Goal: Communication & Community: Answer question/provide support

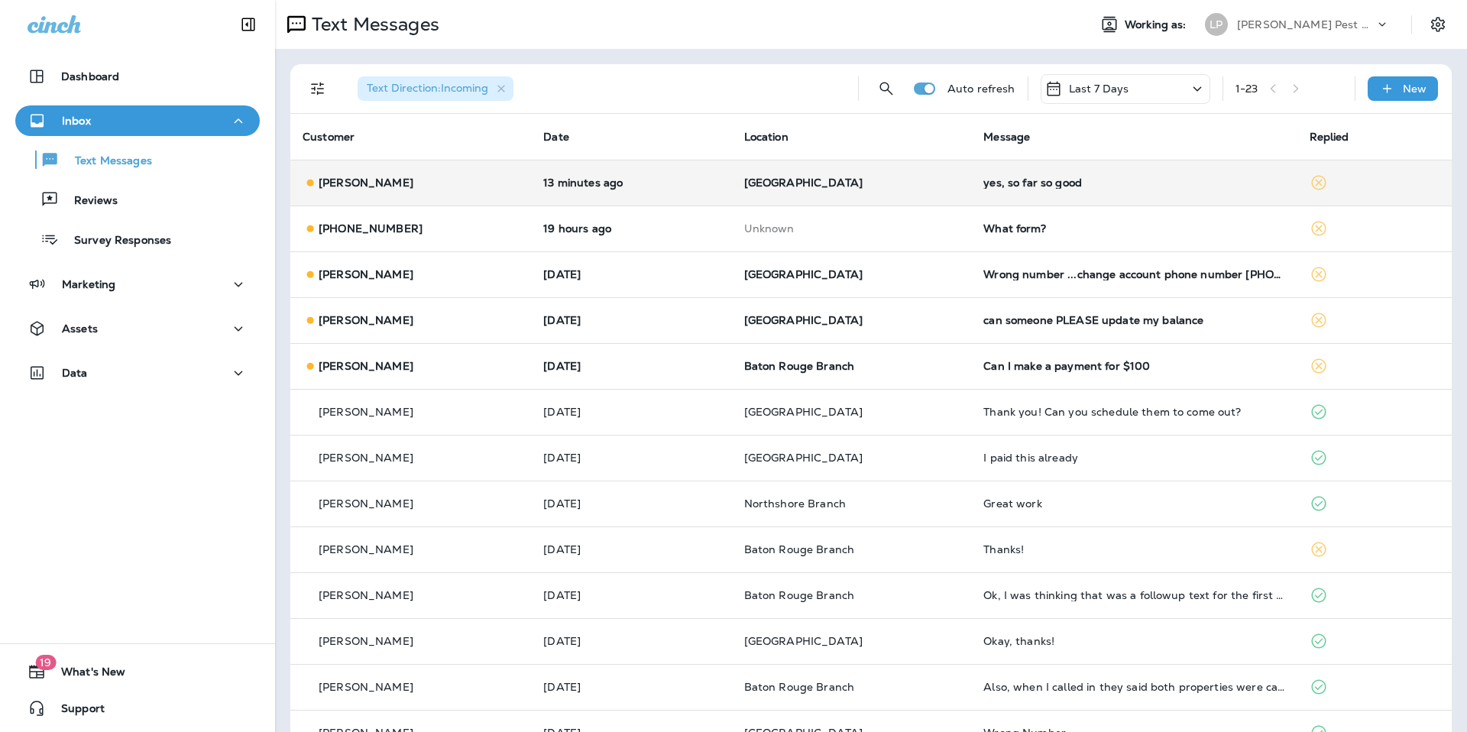
click at [939, 199] on td "[GEOGRAPHIC_DATA]" at bounding box center [852, 183] width 240 height 46
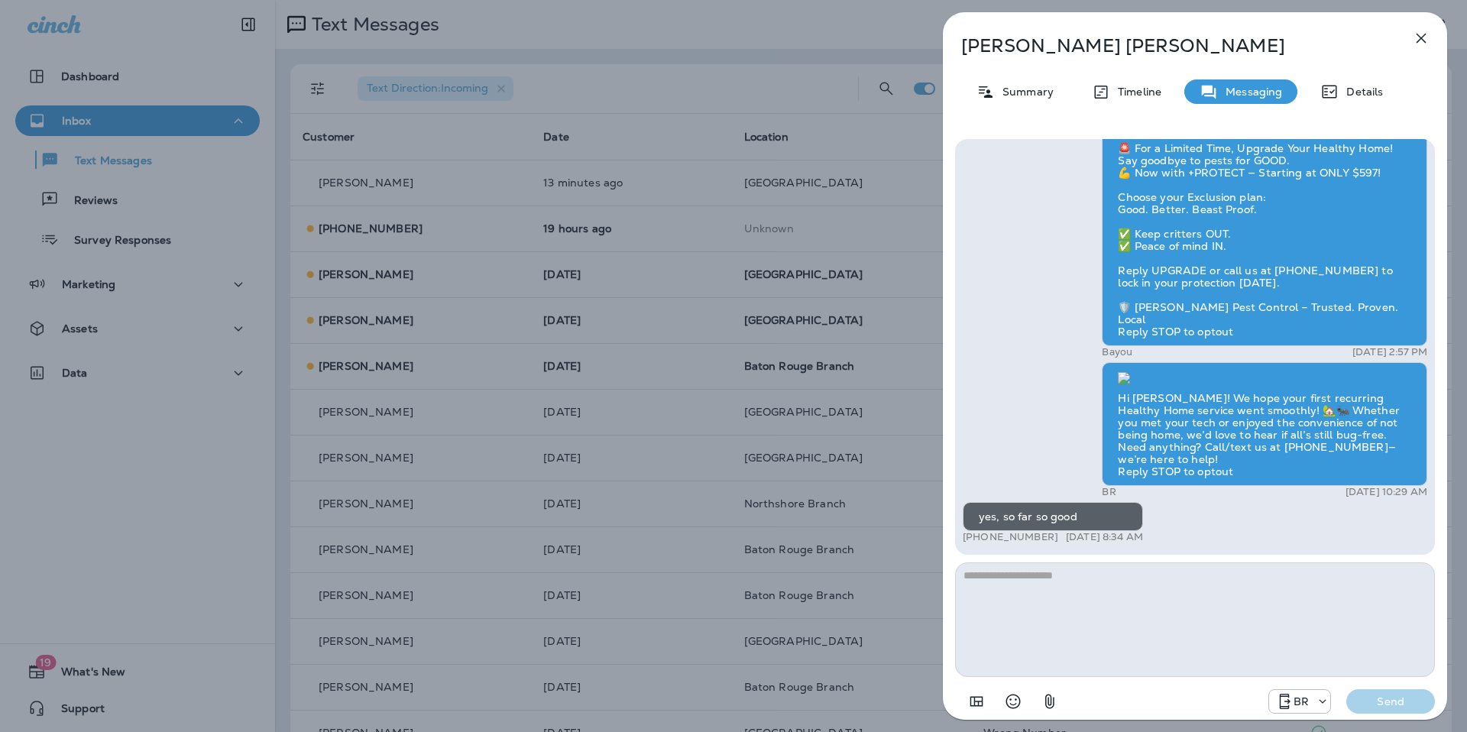
click at [1135, 639] on textarea at bounding box center [1195, 619] width 480 height 115
type textarea "**********"
click at [1369, 707] on p "Send" at bounding box center [1391, 702] width 64 height 14
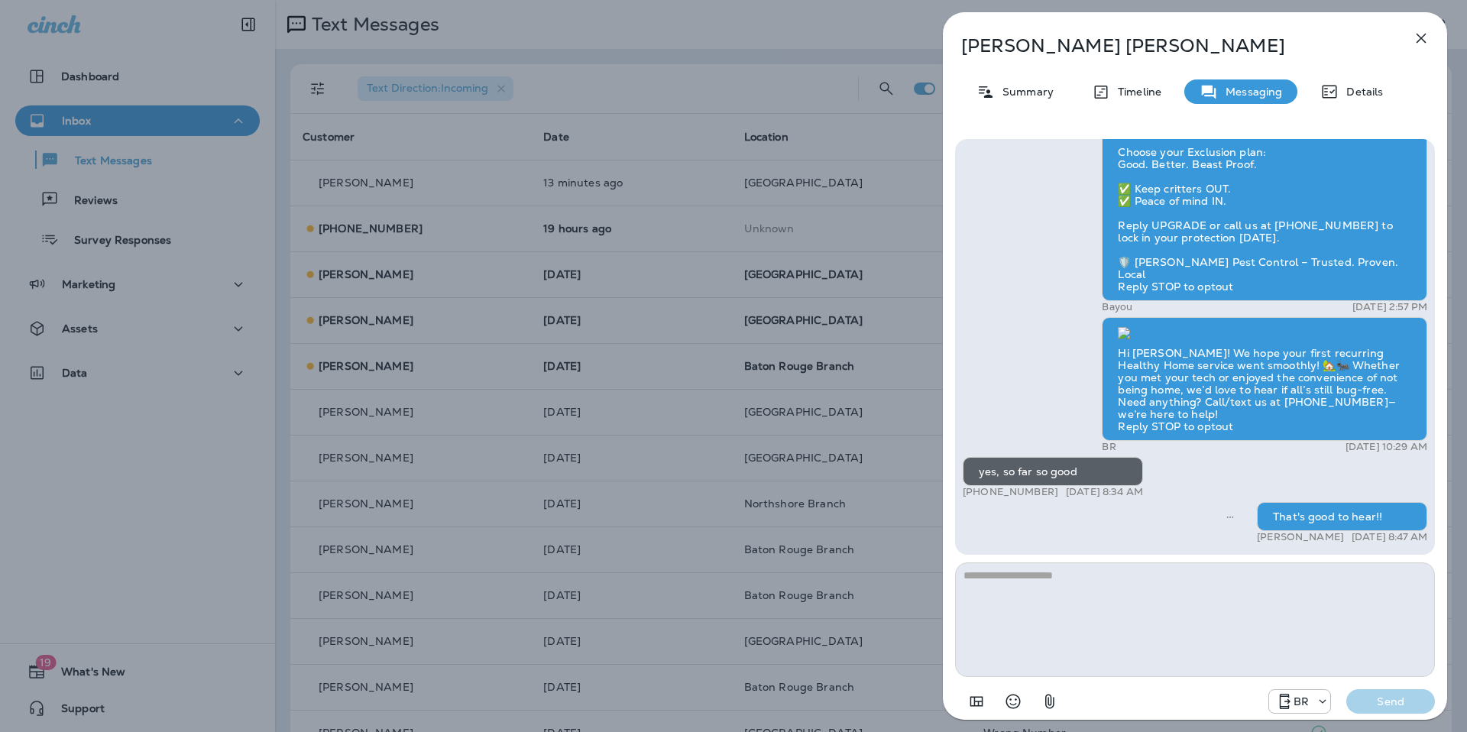
click at [1430, 35] on icon "button" at bounding box center [1421, 38] width 18 height 18
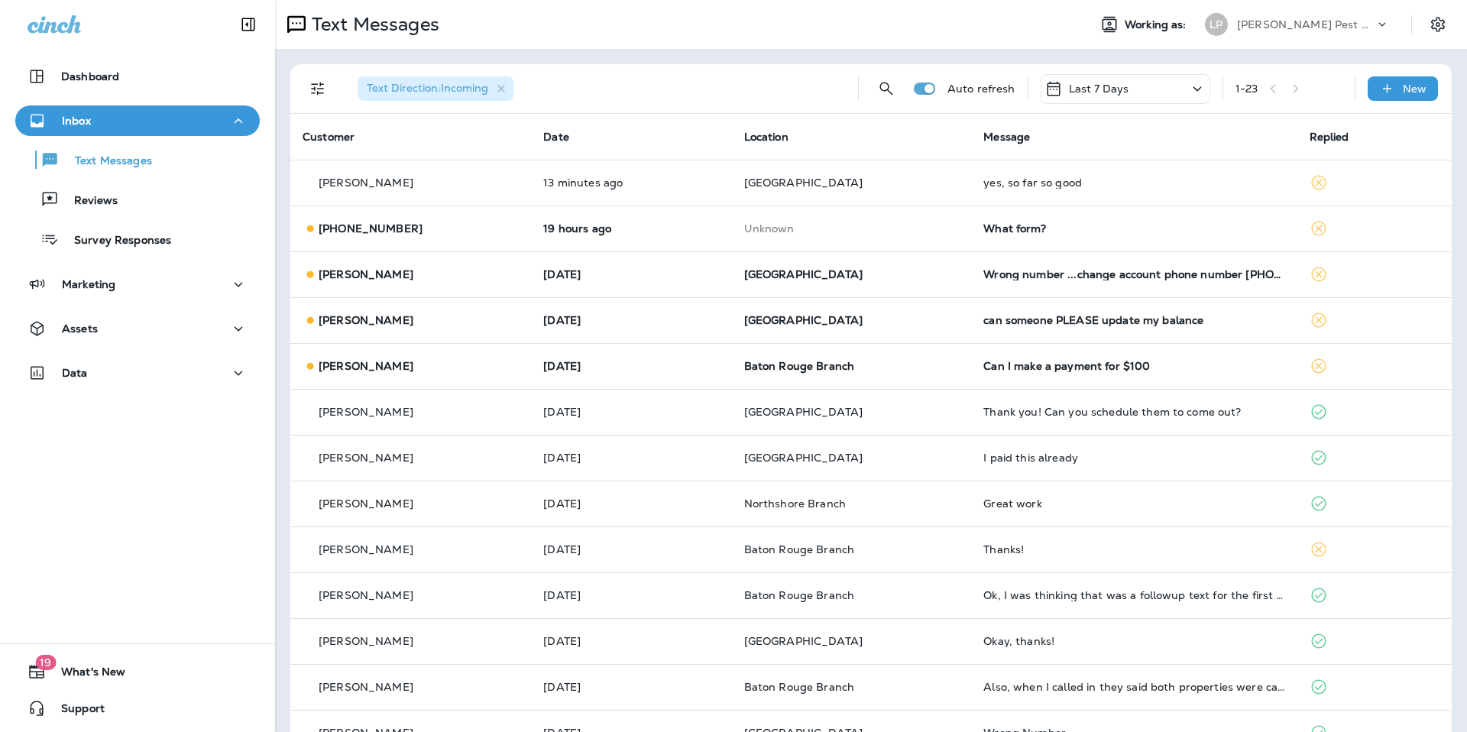
click at [1018, 231] on div "What form?" at bounding box center [1134, 228] width 301 height 12
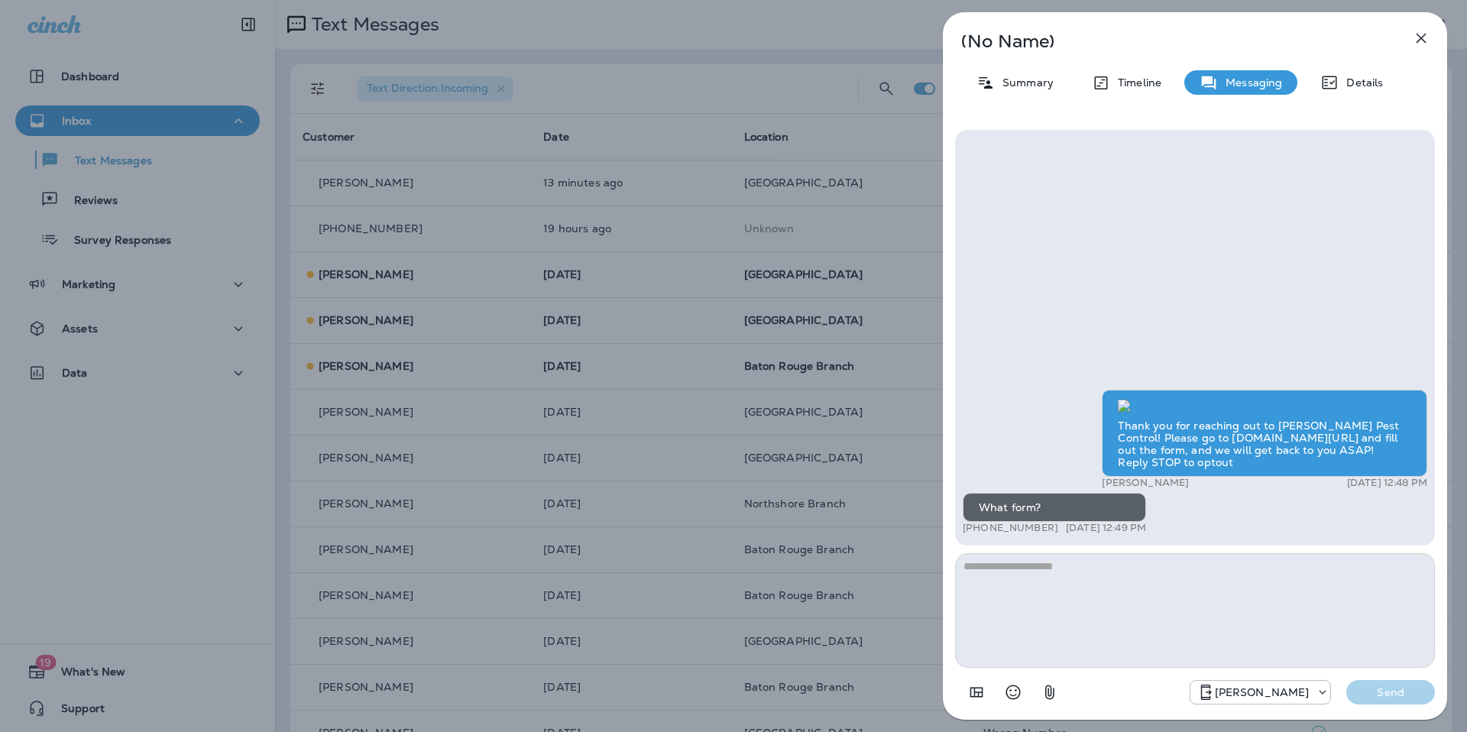
click at [1207, 421] on div "Thank you for reaching out to LaJaunie's Pest Control! Please go to www.lajauni…" at bounding box center [1265, 433] width 326 height 87
drag, startPoint x: 1094, startPoint y: 264, endPoint x: 1003, endPoint y: 242, distance: 93.1
click at [1093, 264] on div "Thank you for reaching out to LaJaunie's Pest Control! Please go to www.lajauni…" at bounding box center [1195, 338] width 480 height 416
click at [1192, 606] on textarea at bounding box center [1195, 610] width 480 height 115
type textarea "**********"
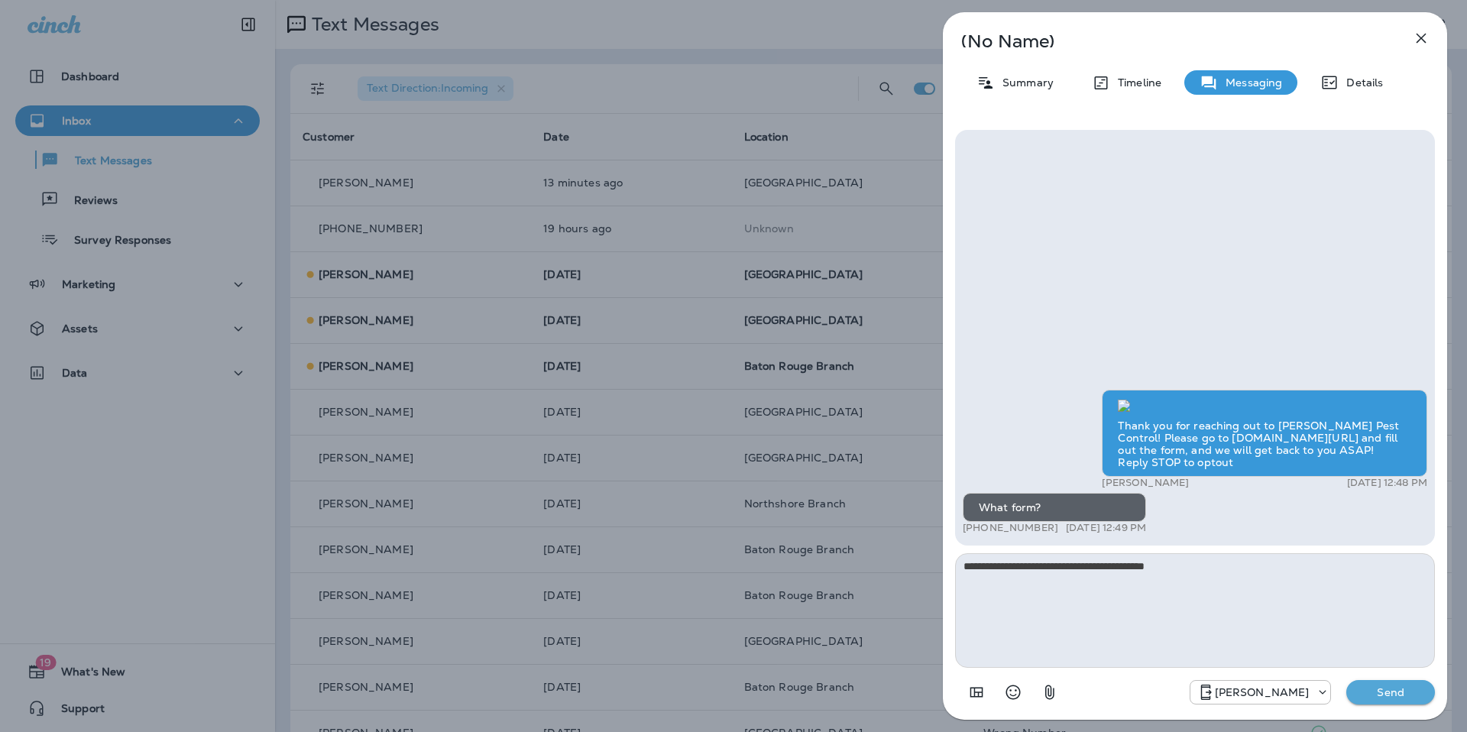
click at [1396, 705] on div "Nola Send" at bounding box center [1195, 688] width 480 height 40
click at [1397, 703] on button "Send" at bounding box center [1391, 692] width 89 height 24
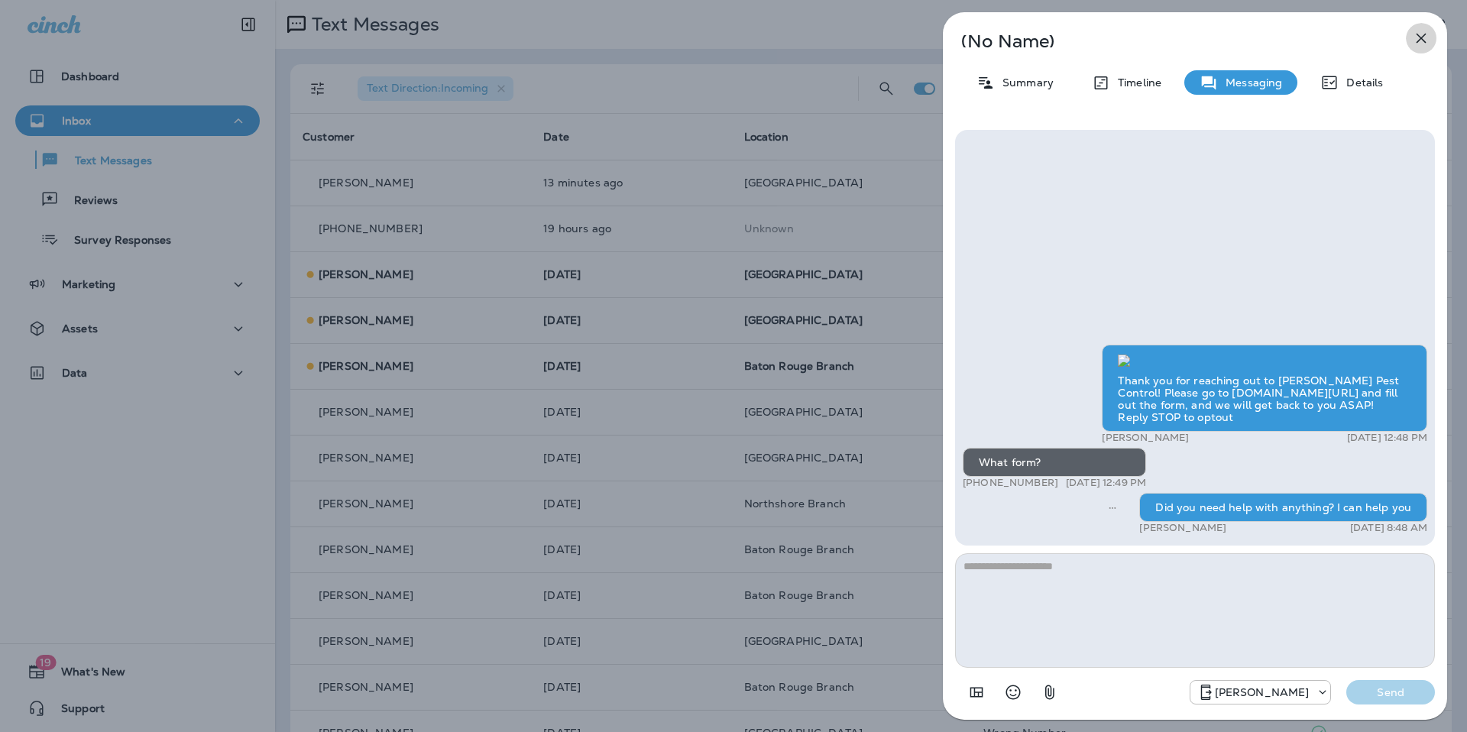
click at [1427, 32] on icon "button" at bounding box center [1421, 38] width 18 height 18
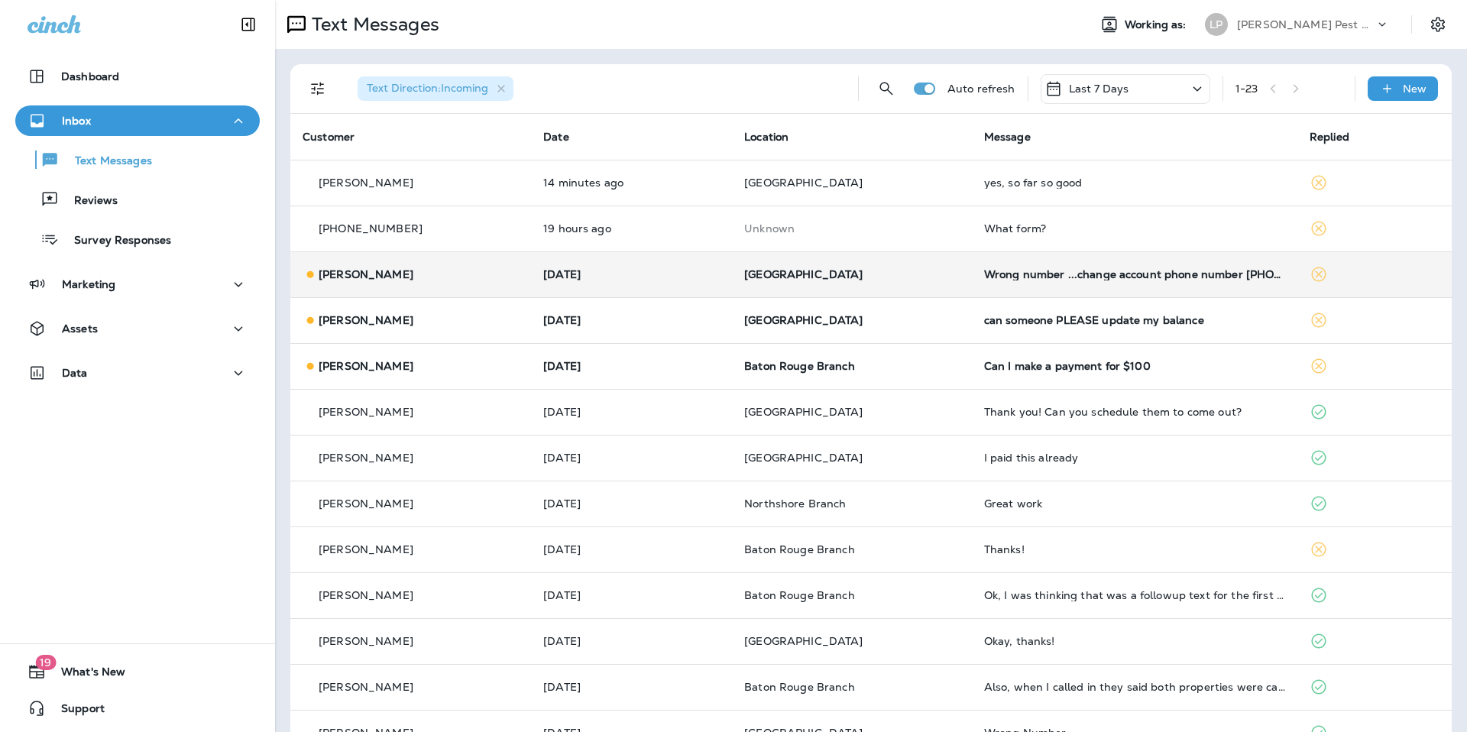
click at [446, 280] on div "[PERSON_NAME]" at bounding box center [411, 275] width 216 height 16
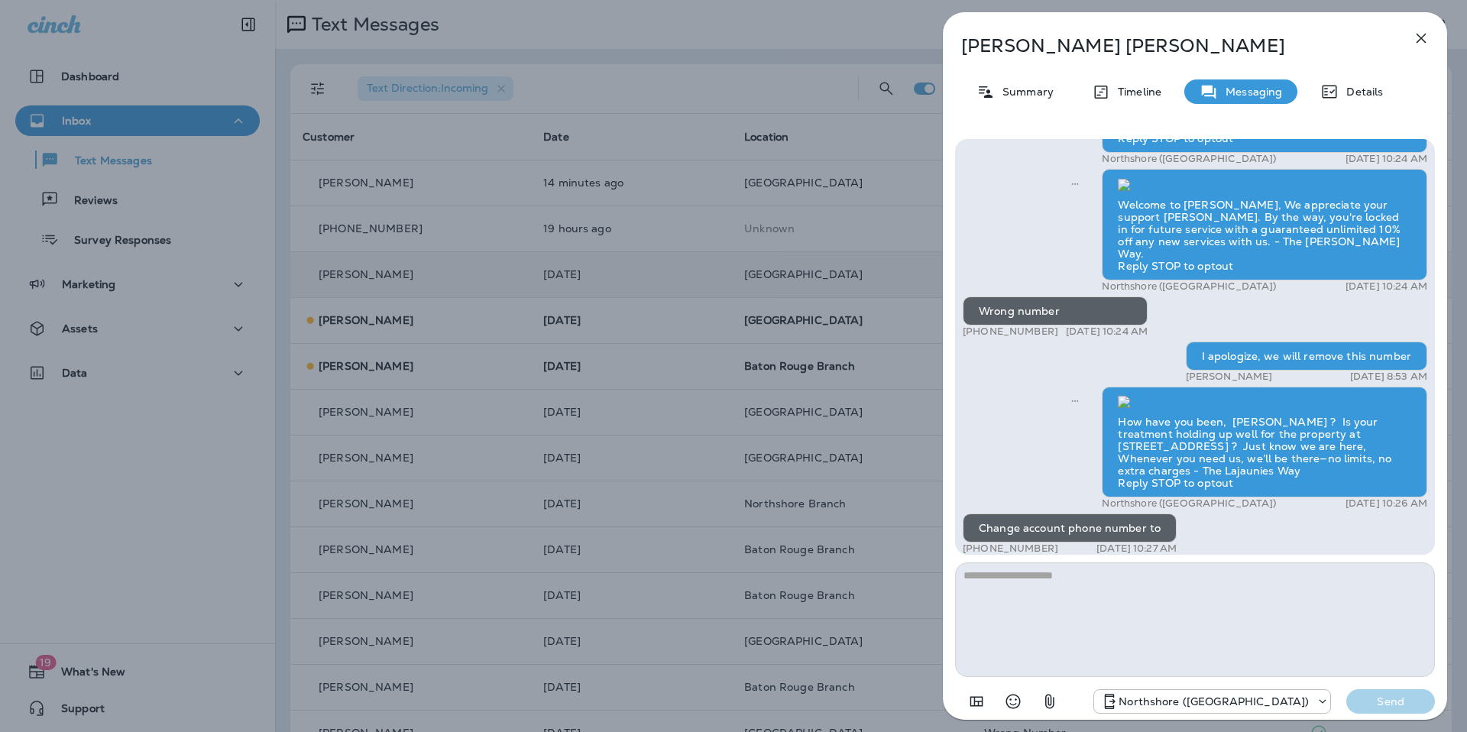
scroll to position [-26, 0]
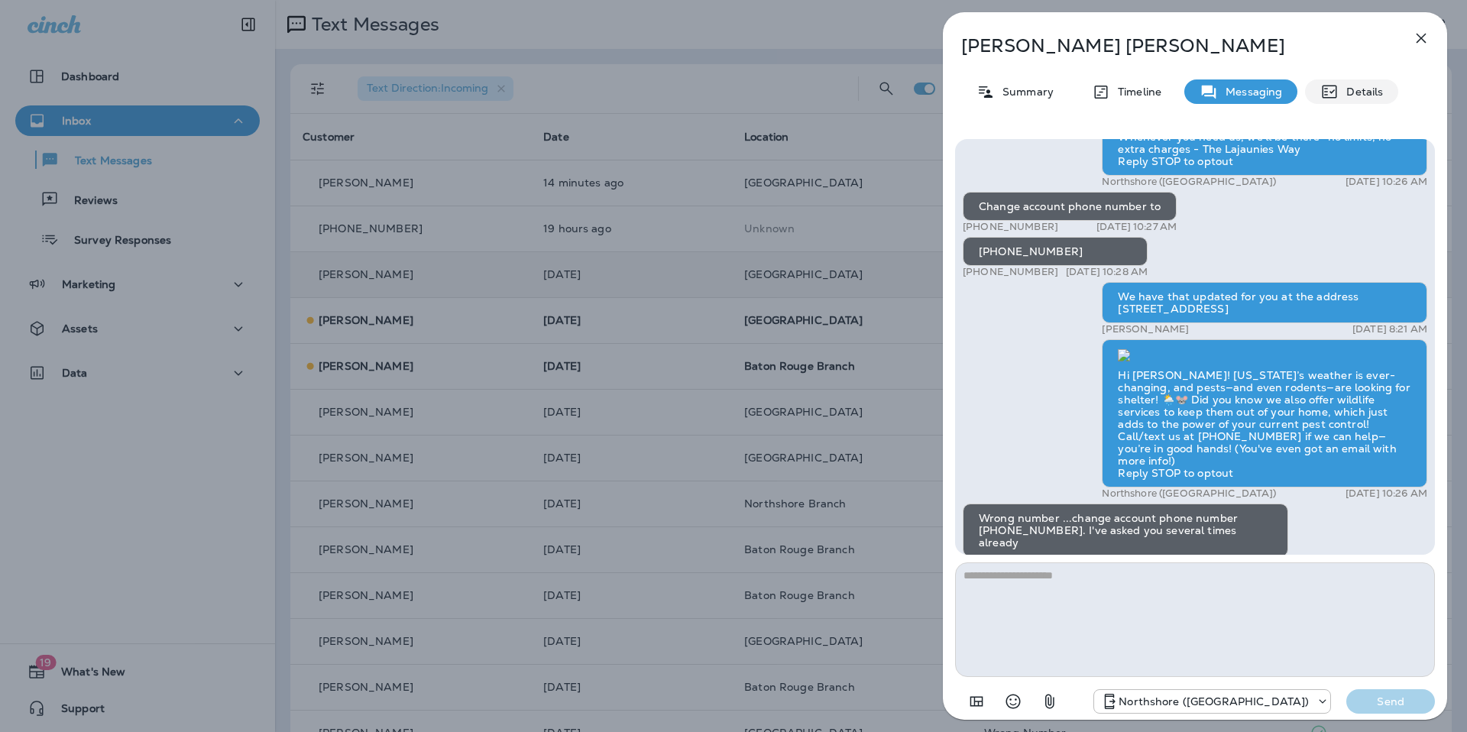
click at [1347, 96] on p "Details" at bounding box center [1361, 92] width 44 height 12
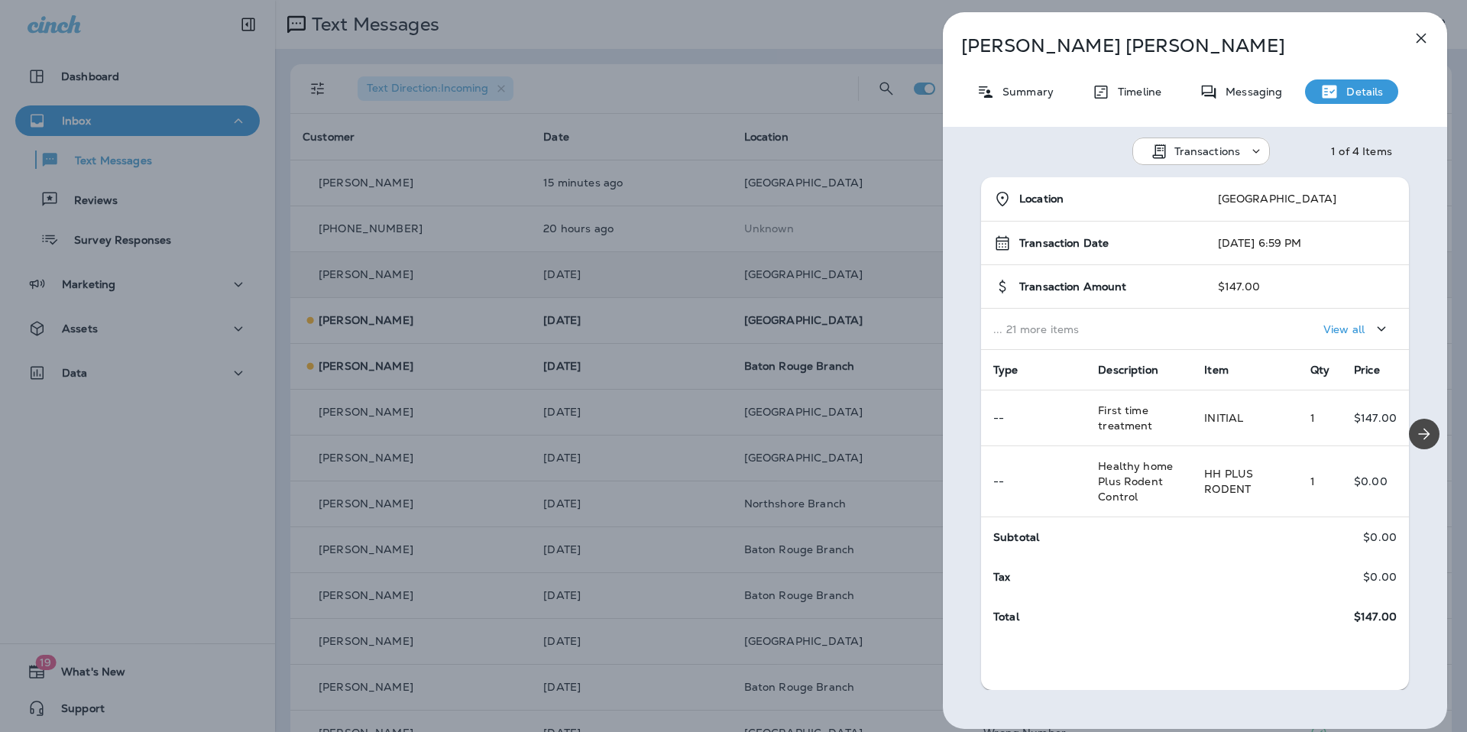
click at [1368, 81] on div "Details" at bounding box center [1351, 91] width 93 height 24
click at [994, 102] on div "Summary" at bounding box center [1015, 91] width 108 height 24
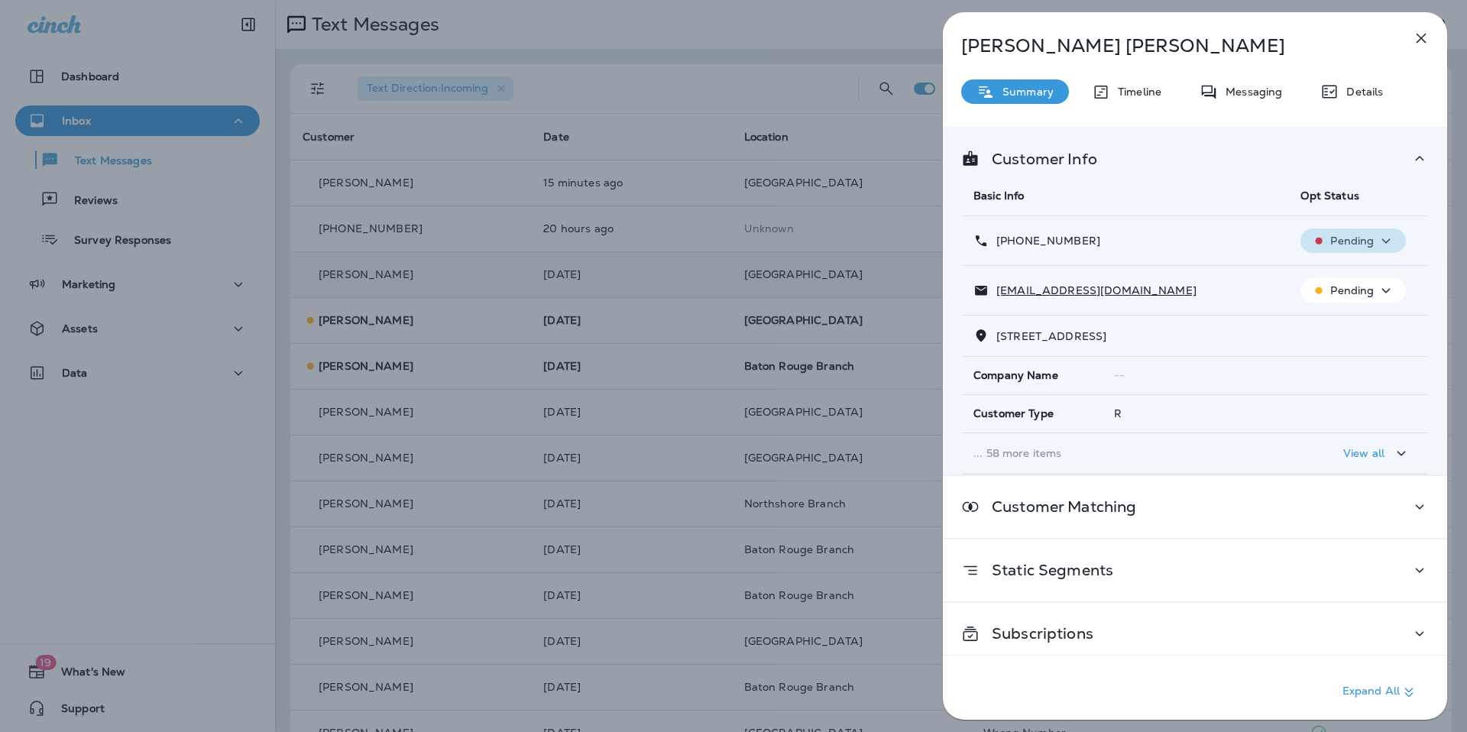
click at [1331, 235] on p "Pending" at bounding box center [1353, 241] width 44 height 12
click at [1326, 314] on p "Reset Status" at bounding box center [1357, 314] width 69 height 12
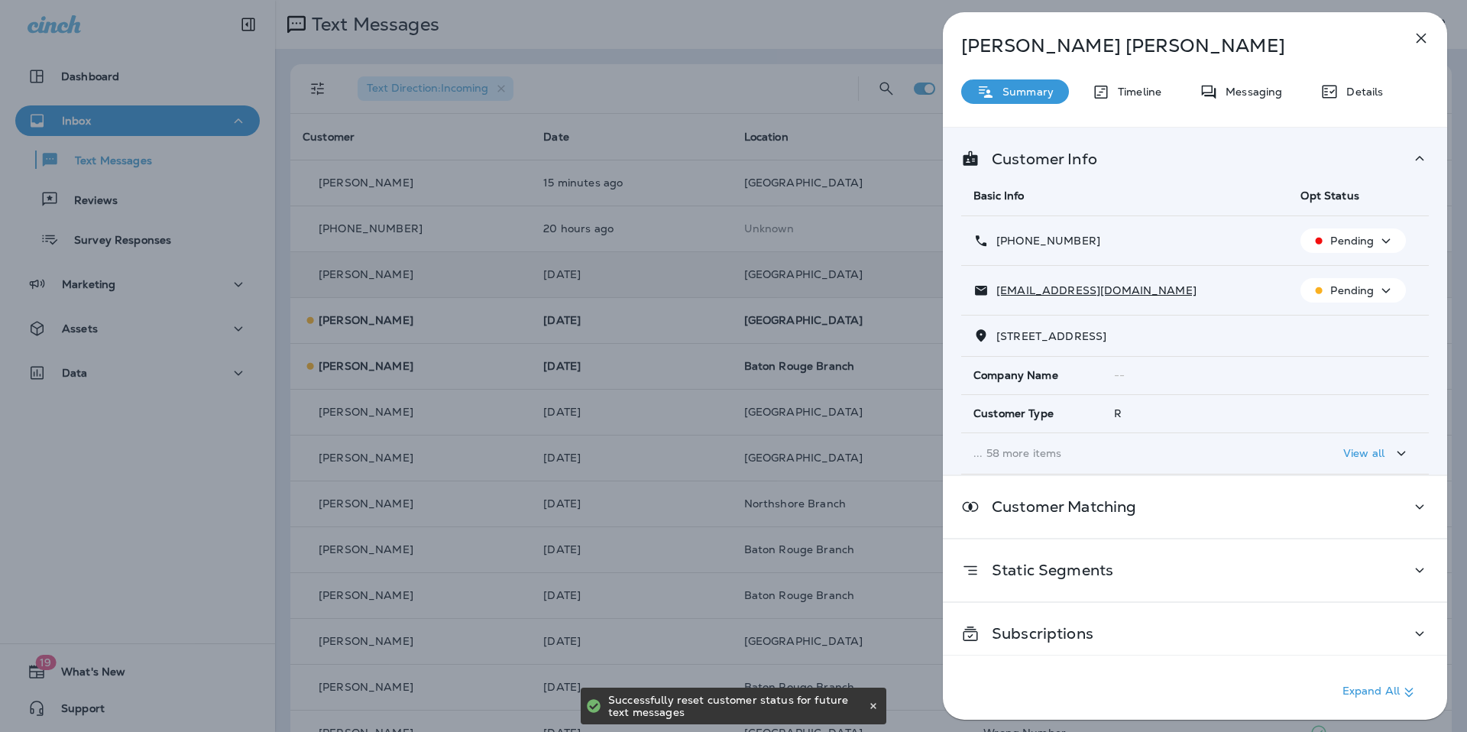
click at [1029, 229] on td "+1 (760) 994-7963" at bounding box center [1124, 241] width 327 height 50
click at [1019, 240] on p "+1 (760) 994-7963" at bounding box center [1045, 241] width 112 height 12
click at [1019, 241] on p "+1 (760) 994-7963" at bounding box center [1045, 241] width 112 height 12
click at [1019, 242] on p "+1 (760) 994-7963" at bounding box center [1045, 241] width 112 height 12
click at [1068, 242] on p "+1 (760) 994-7963" at bounding box center [1045, 241] width 112 height 12
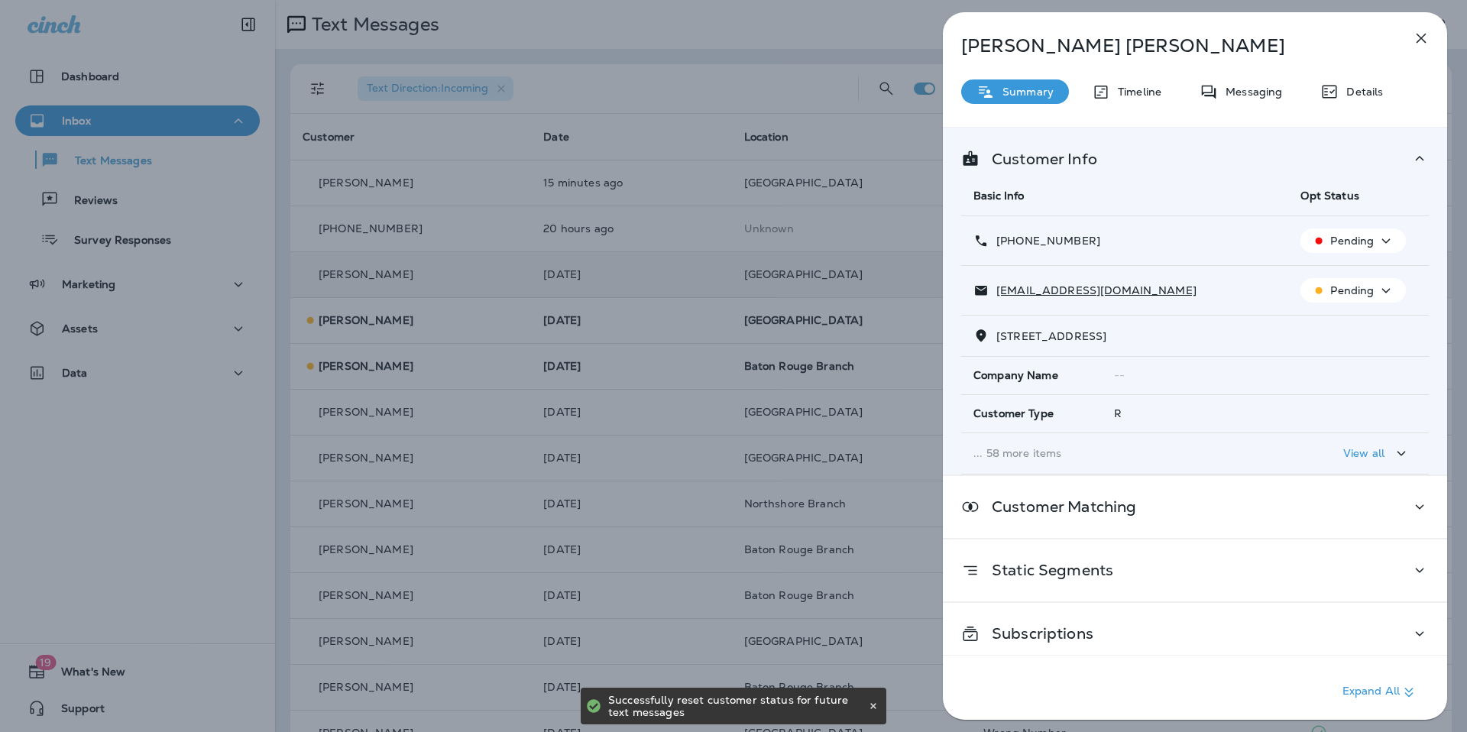
click at [1068, 242] on p "+1 (760) 994-7963" at bounding box center [1045, 241] width 112 height 12
click at [1201, 242] on div "+1 (760) 994-7963" at bounding box center [1125, 241] width 303 height 16
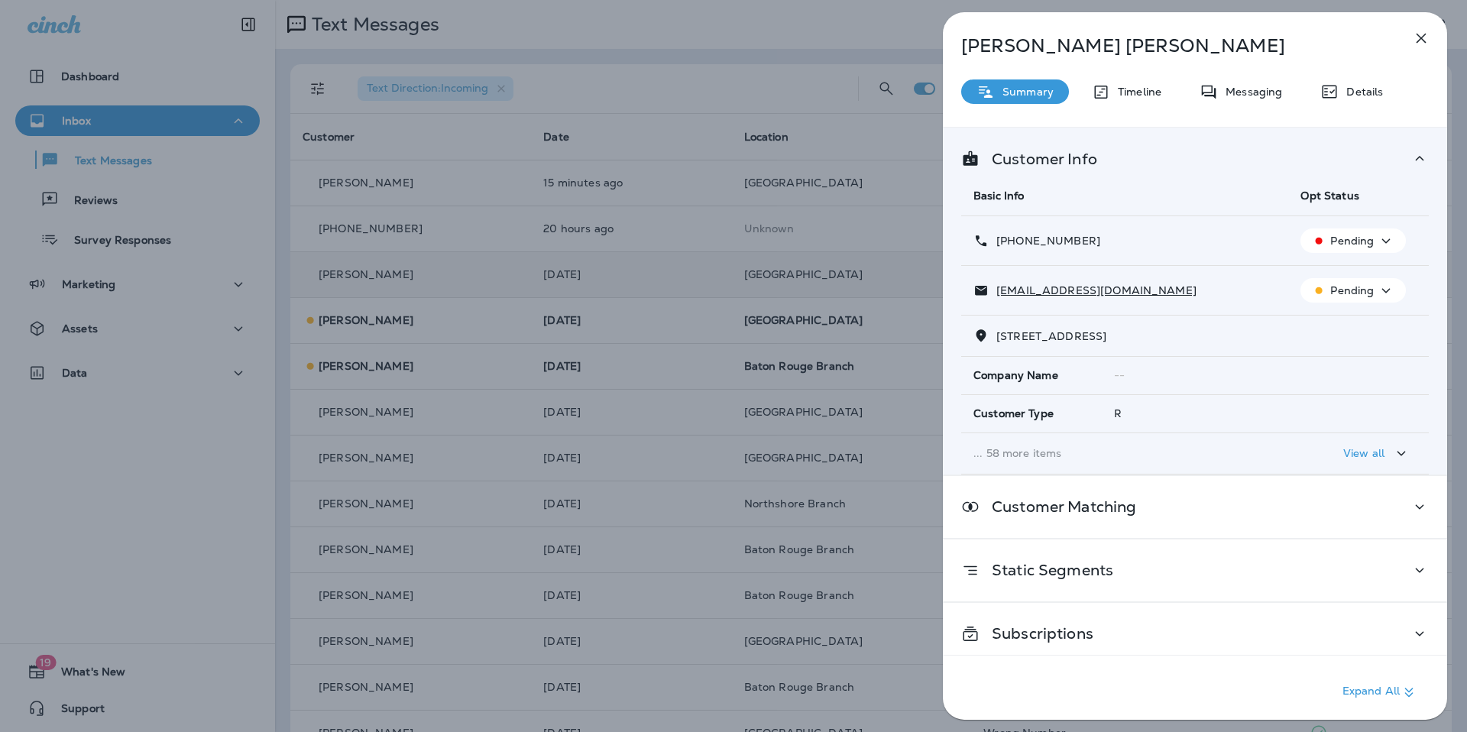
click at [1051, 242] on p "+1 (760) 994-7963" at bounding box center [1045, 241] width 112 height 12
click at [1411, 161] on icon at bounding box center [1420, 158] width 18 height 19
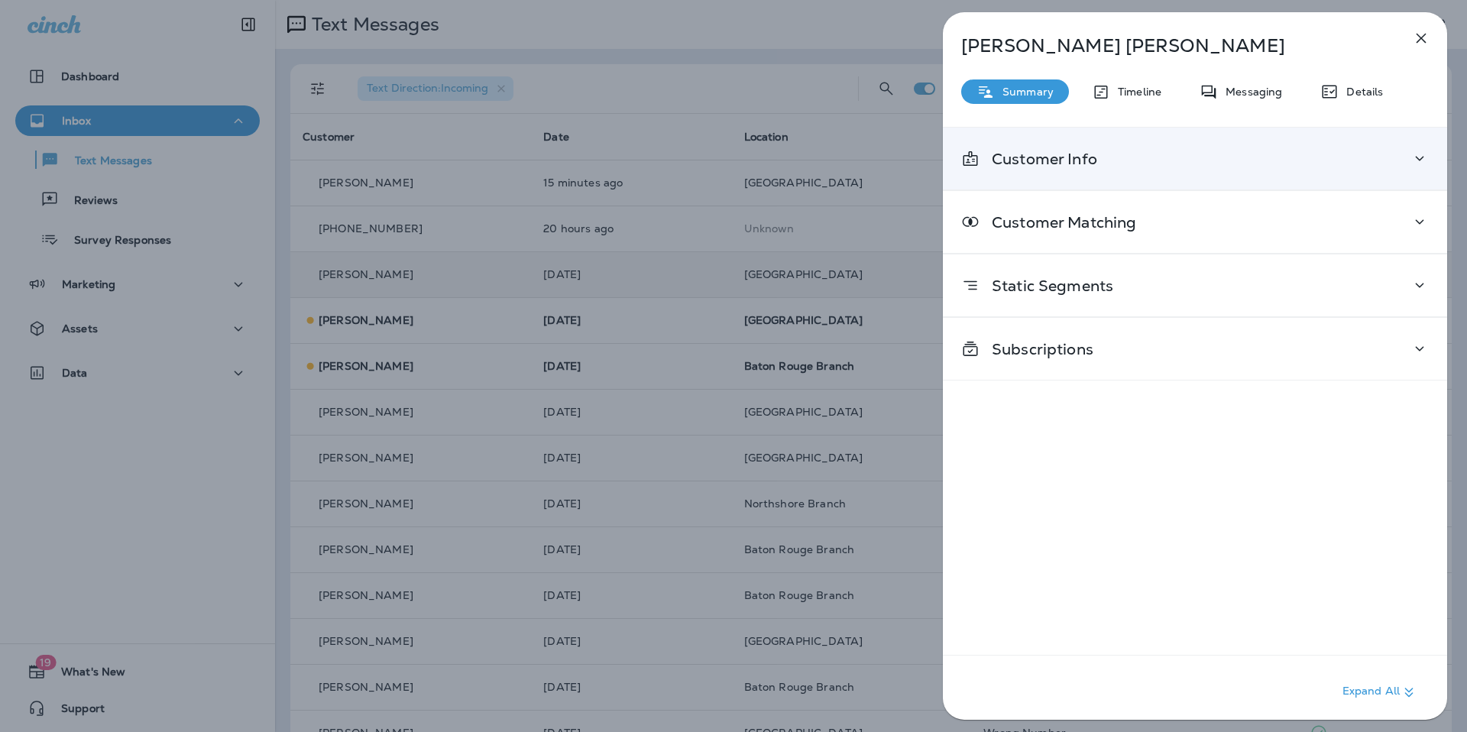
click at [1094, 162] on p "Customer Info" at bounding box center [1039, 159] width 118 height 12
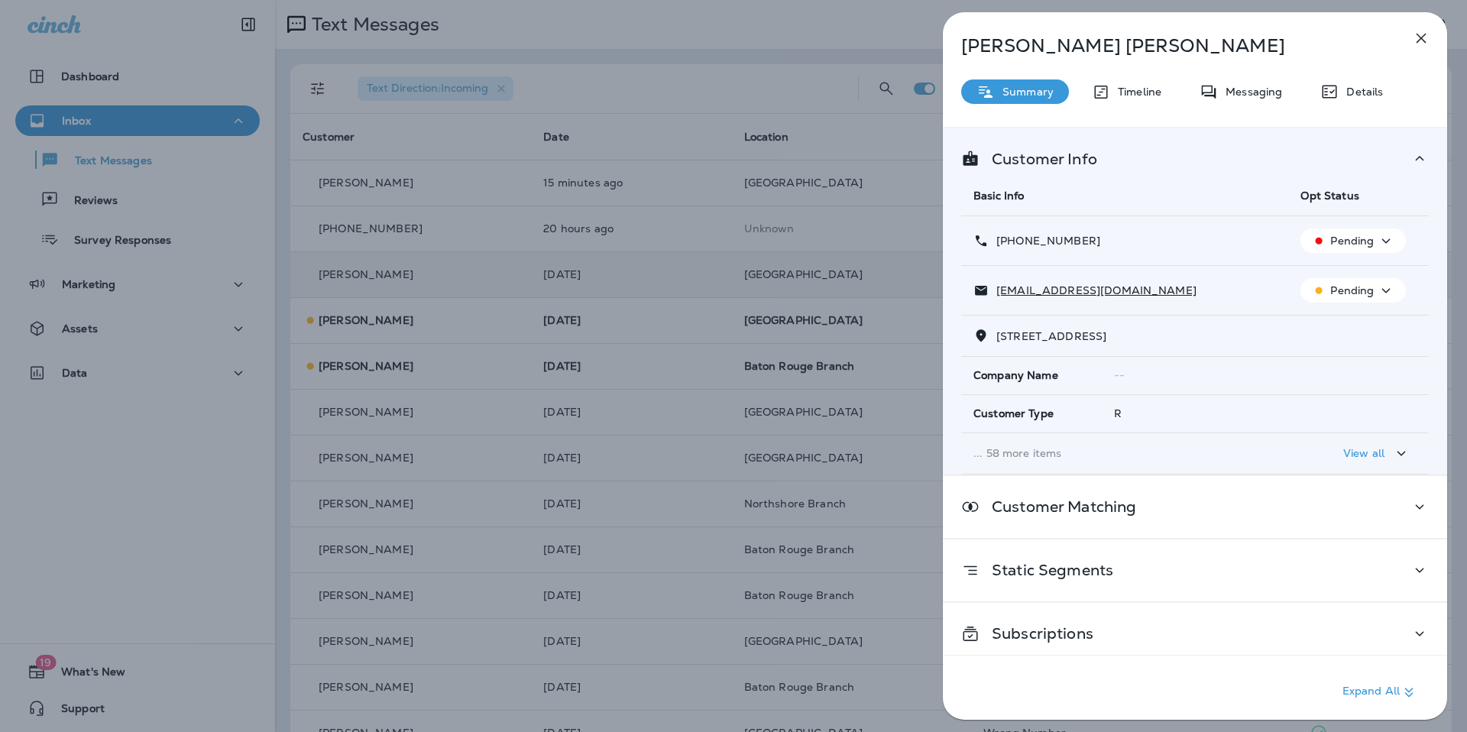
click at [1366, 456] on p "View all" at bounding box center [1364, 453] width 41 height 12
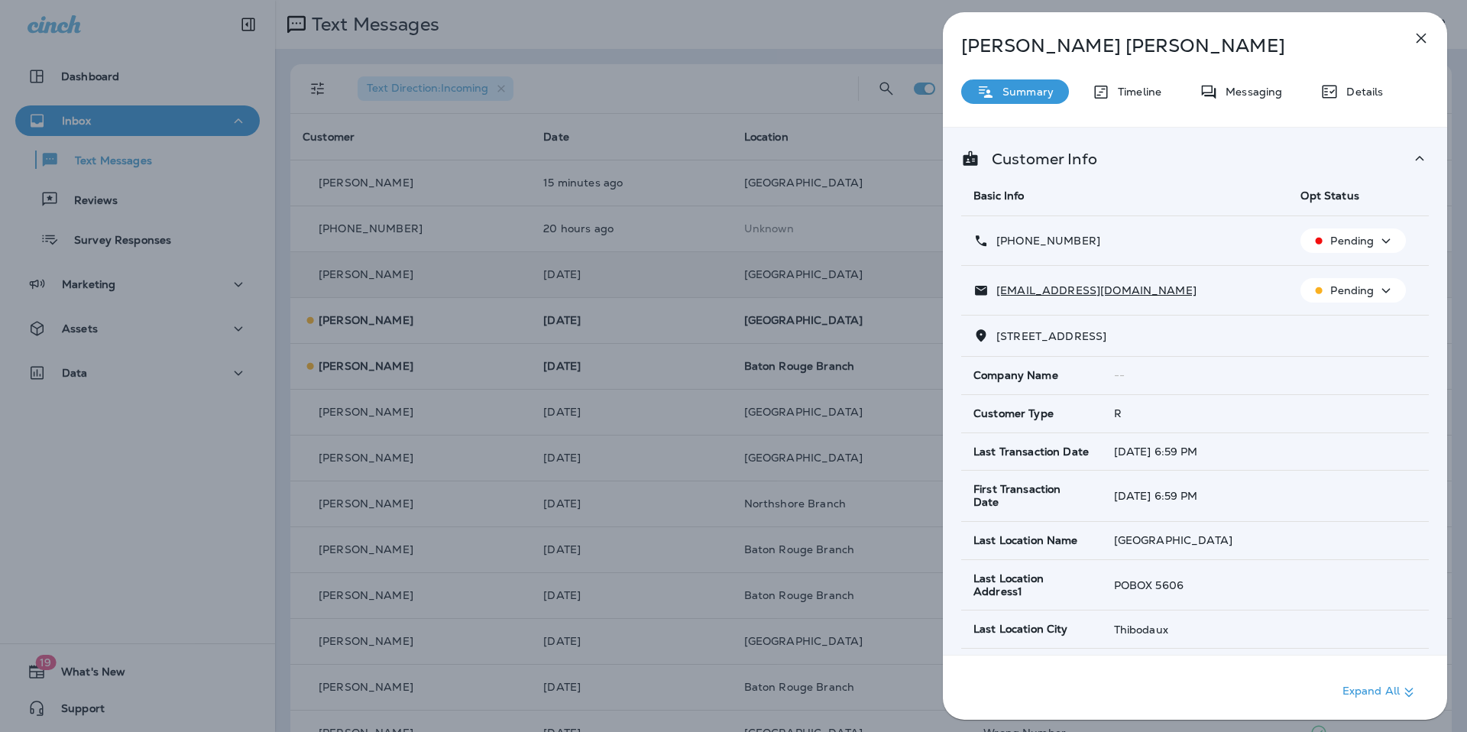
click at [1412, 167] on icon at bounding box center [1420, 158] width 18 height 19
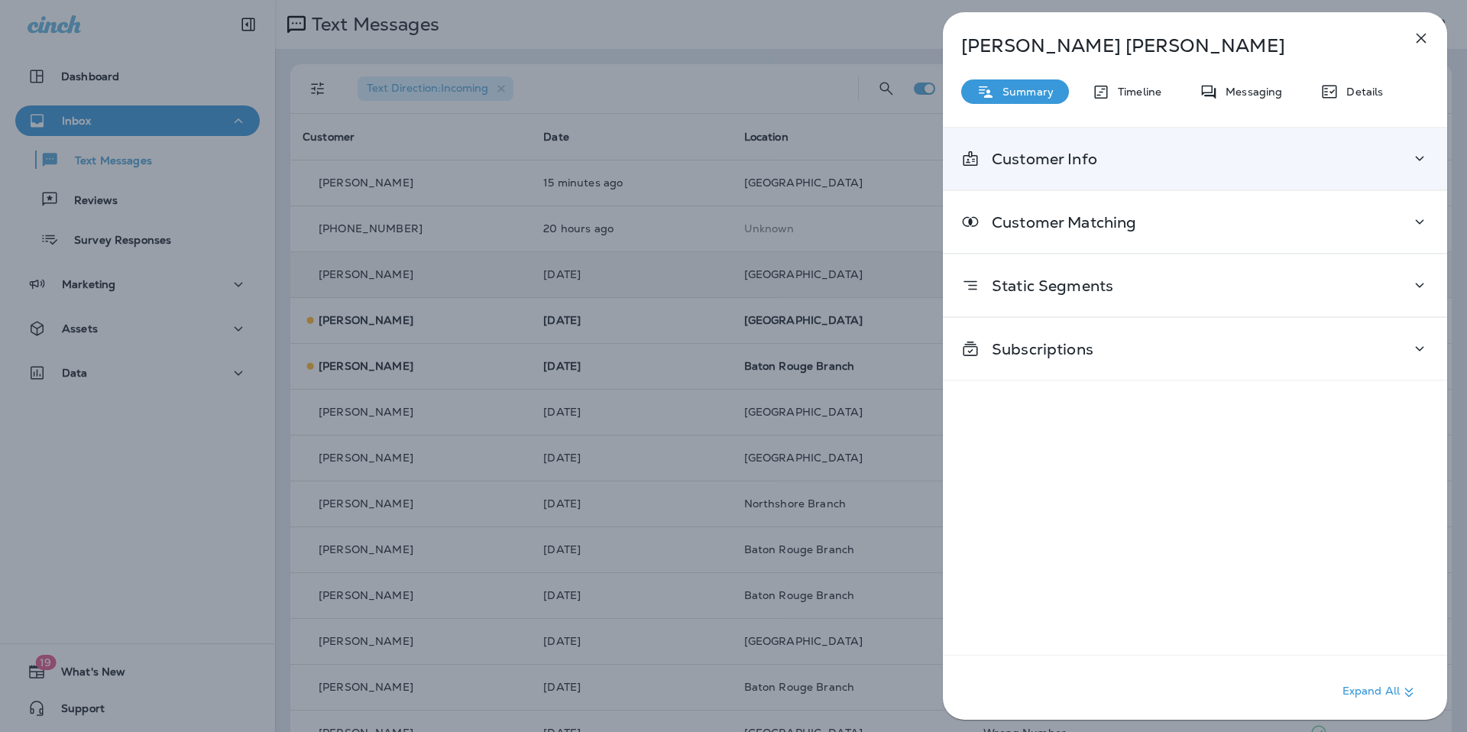
click at [1418, 34] on icon "button" at bounding box center [1422, 39] width 10 height 10
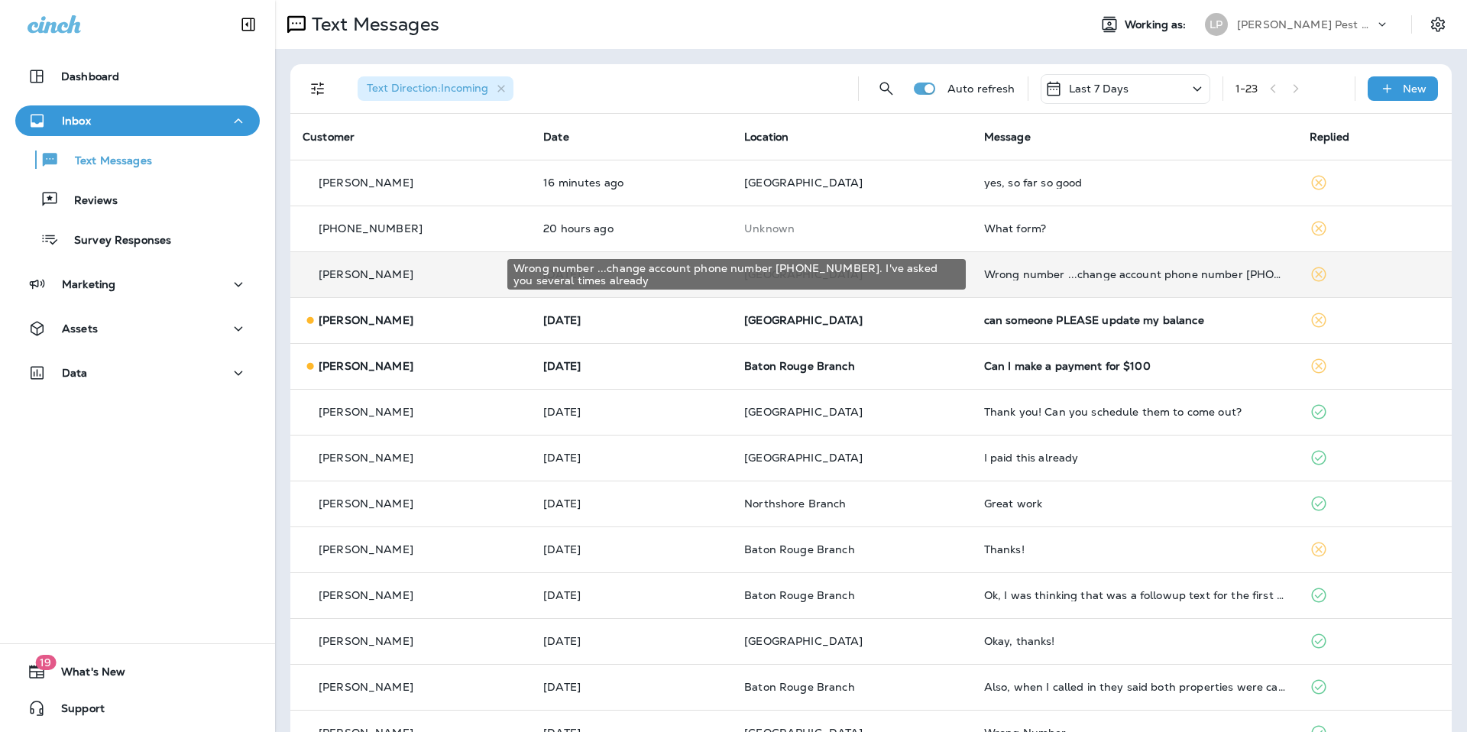
click at [929, 275] on div "Wrong number ...change account phone number [PHONE_NUMBER]. I've asked you seve…" at bounding box center [736, 274] width 459 height 31
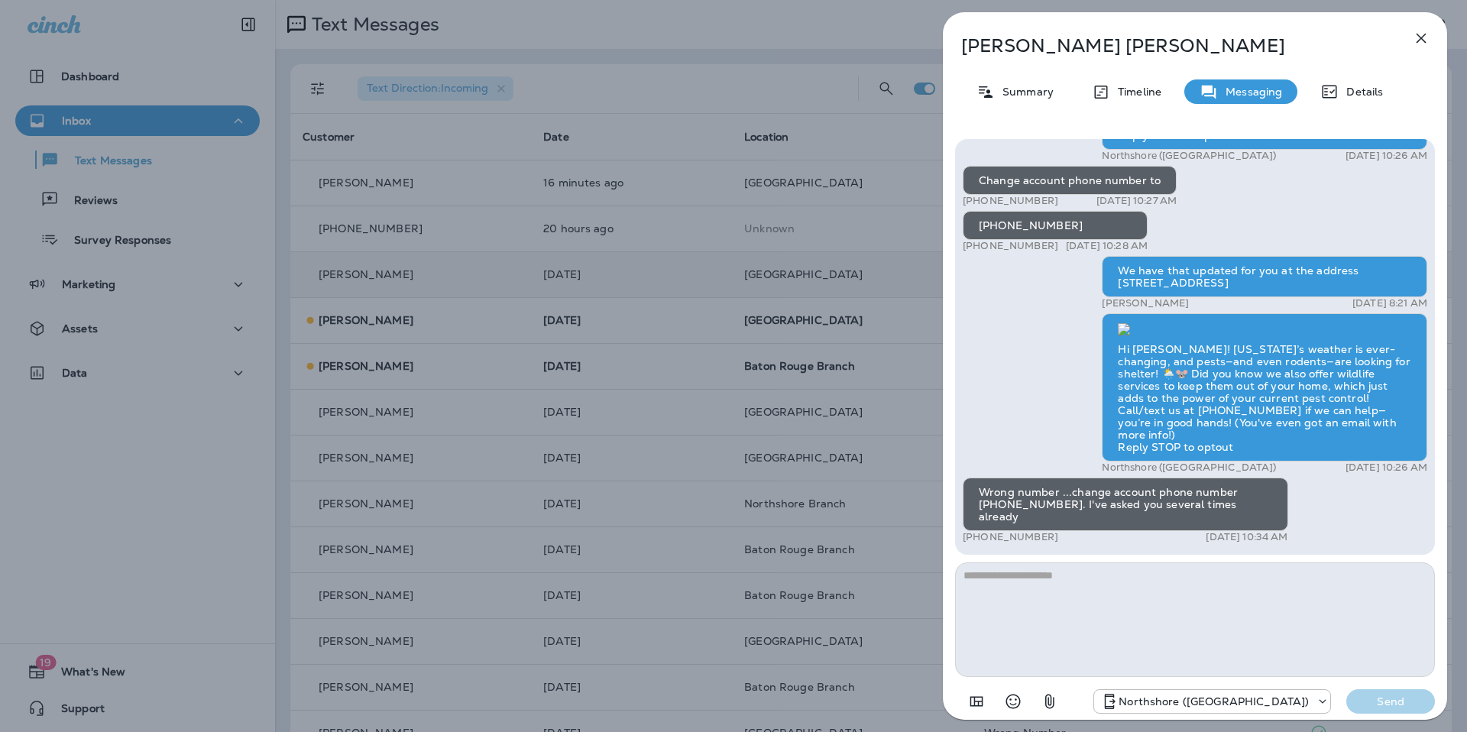
scroll to position [1, 0]
drag, startPoint x: 1064, startPoint y: 535, endPoint x: 939, endPoint y: 533, distance: 124.6
click at [939, 533] on div "Servando Maldonado Summary Timeline Messaging Details Welcome to LaJaunie's, We…" at bounding box center [1195, 366] width 544 height 732
click at [1087, 545] on div "Welcome to LaJaunie's, We appreciate your support Thinh. By the way, you're loc…" at bounding box center [1195, 120] width 465 height 853
drag, startPoint x: 1070, startPoint y: 540, endPoint x: 963, endPoint y: 534, distance: 107.1
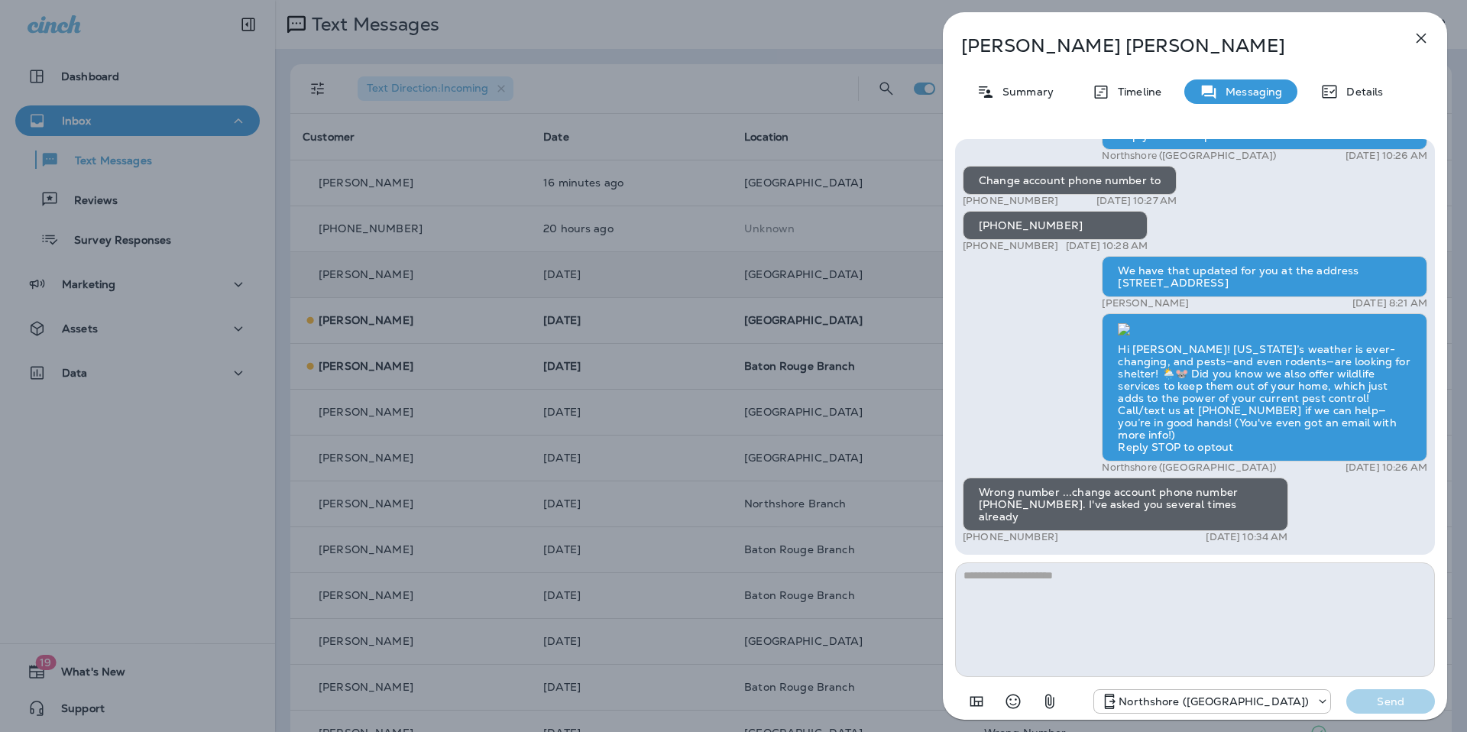
click at [963, 534] on div "+1 (760) 994-7963 Sep 20, 2025 10:34 AM" at bounding box center [1126, 537] width 326 height 12
copy p "+1 (760) 994-7963"
click at [1077, 651] on textarea at bounding box center [1195, 619] width 480 height 115
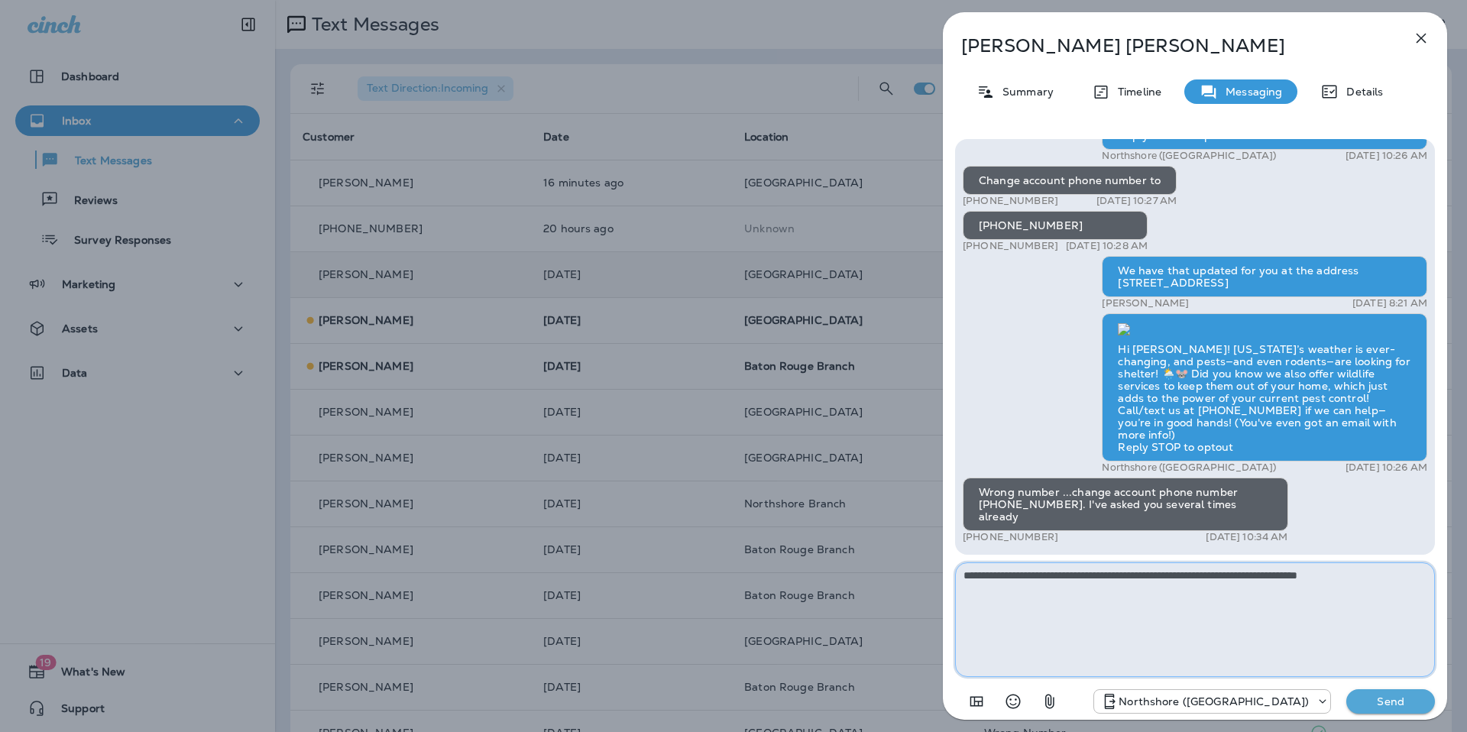
click at [1055, 575] on textarea "**********" at bounding box center [1195, 619] width 480 height 115
type textarea "**********"
click at [1369, 703] on p "Send" at bounding box center [1391, 702] width 64 height 14
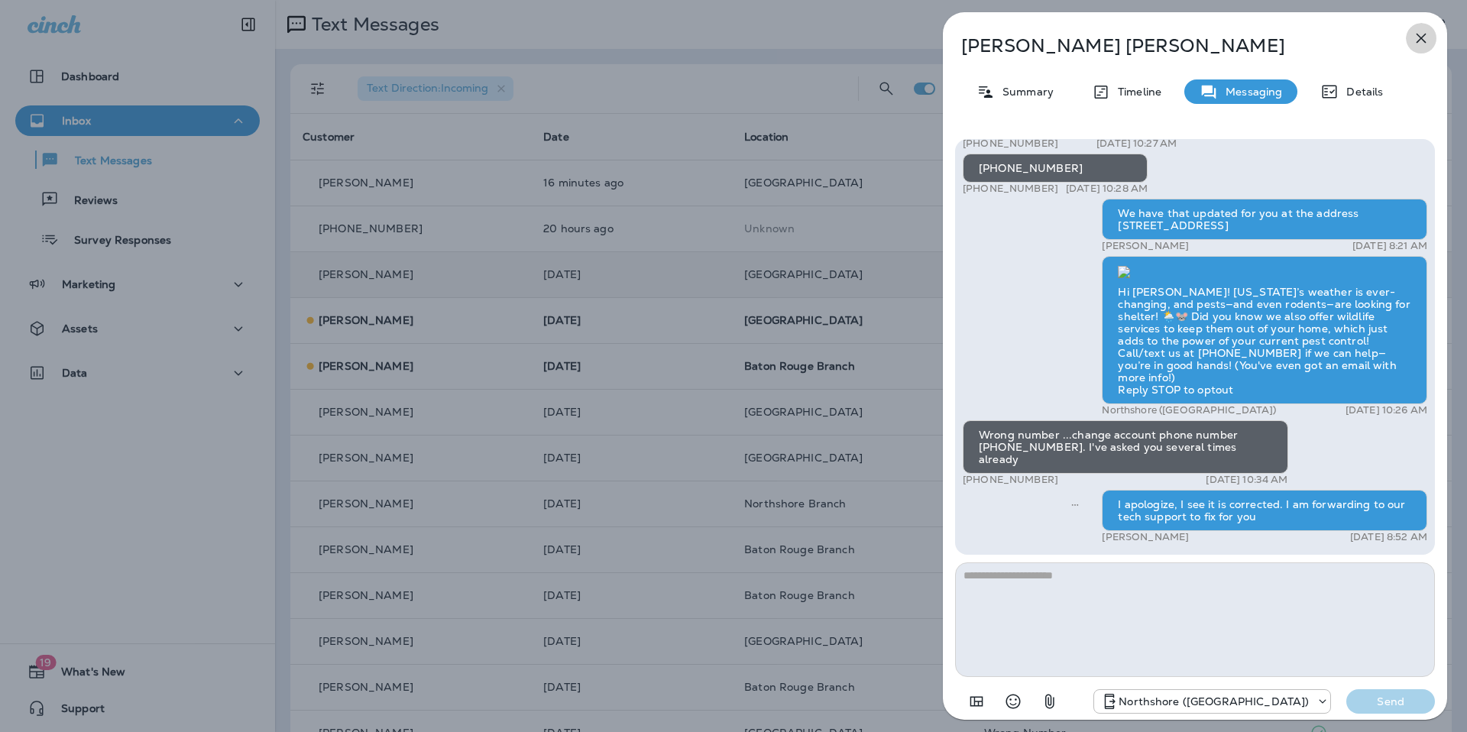
click at [1417, 39] on icon "button" at bounding box center [1421, 38] width 18 height 18
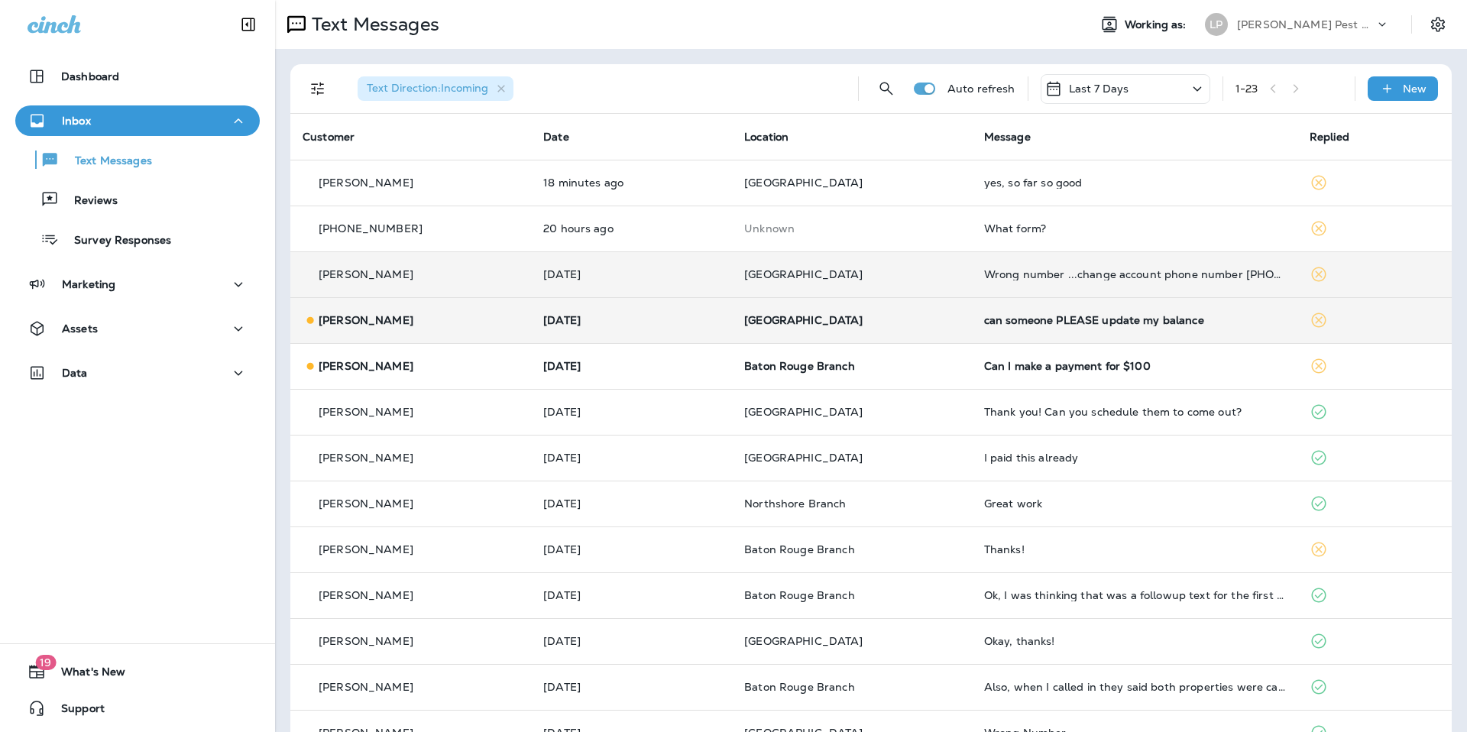
click at [1011, 323] on div "can someone PLEASE update my balance" at bounding box center [1134, 320] width 301 height 12
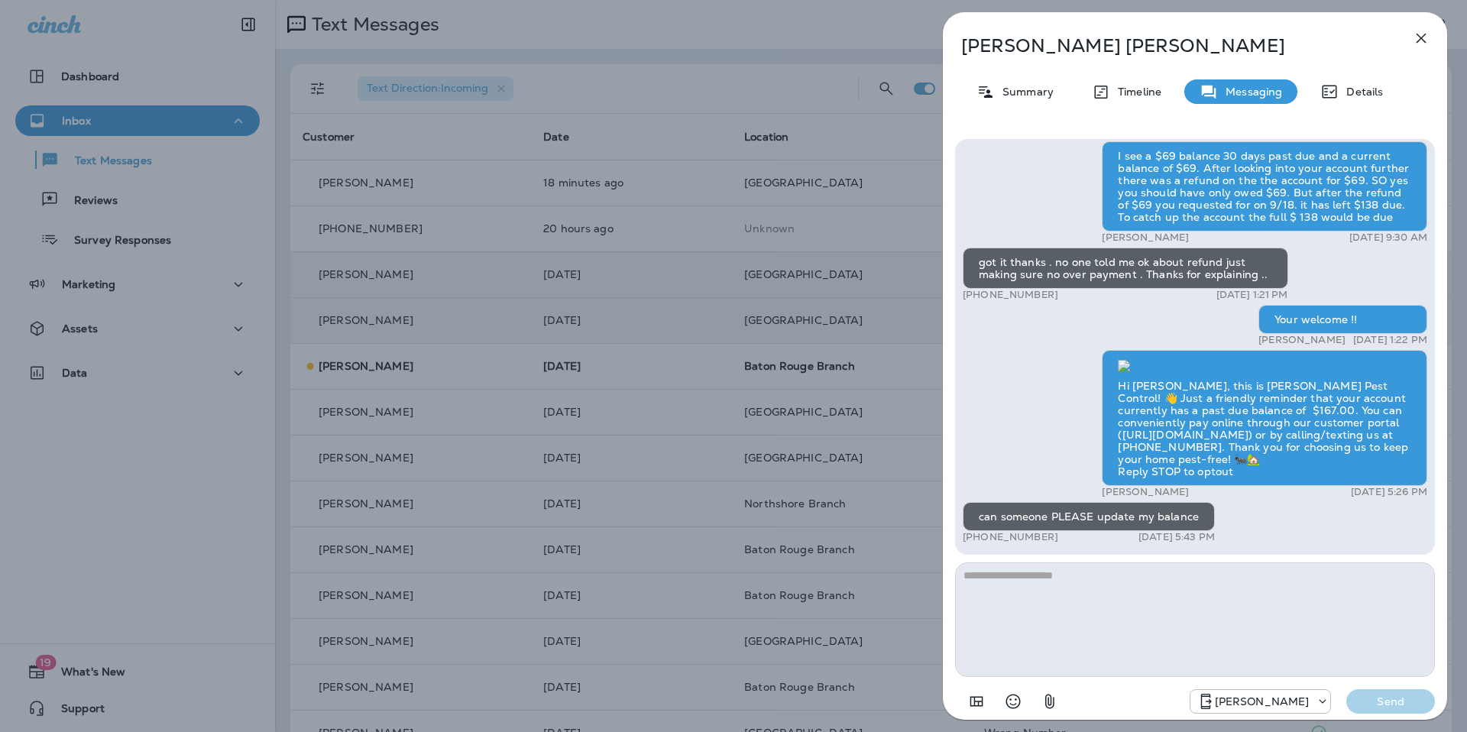
click at [1120, 609] on textarea at bounding box center [1195, 619] width 480 height 115
click at [1272, 578] on textarea "**********" at bounding box center [1195, 619] width 480 height 115
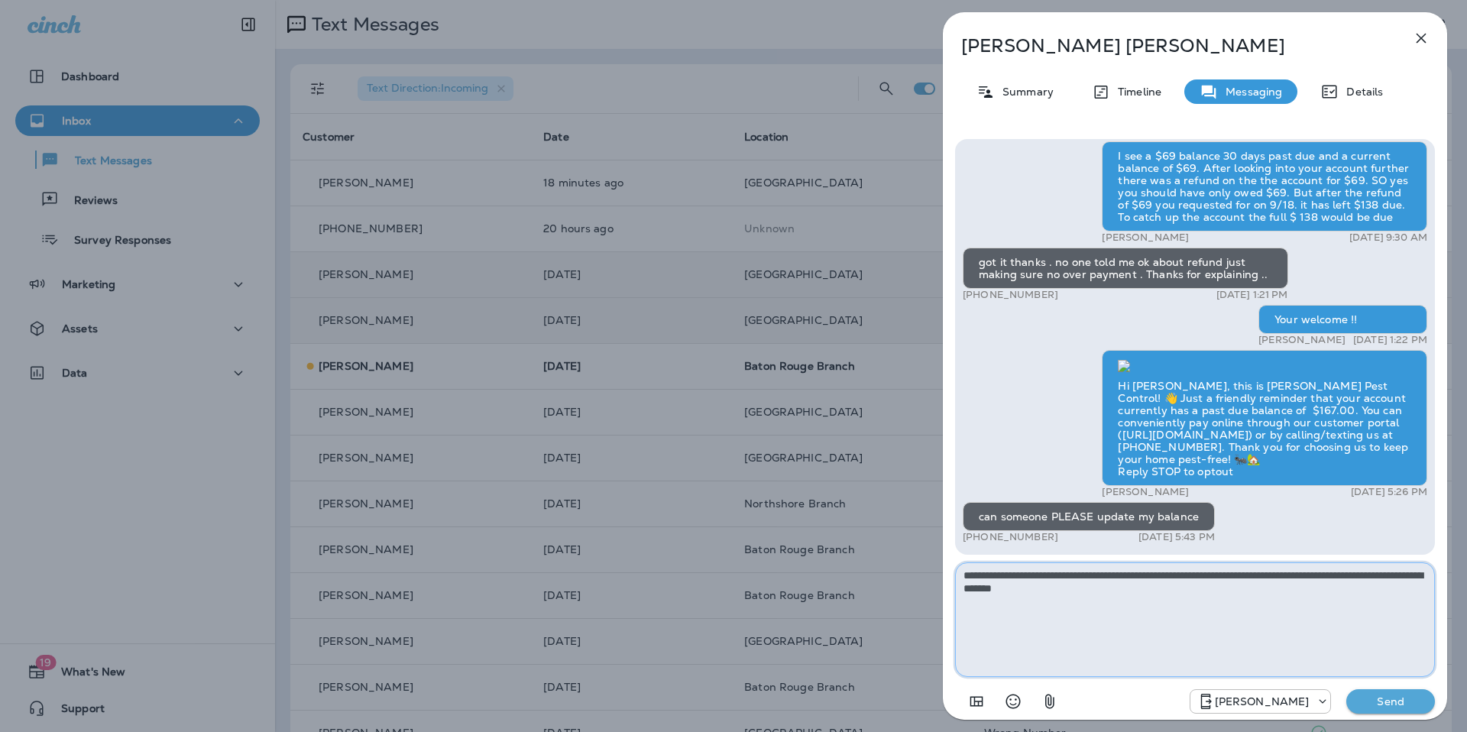
type textarea "**********"
click at [1431, 708] on button "Send" at bounding box center [1391, 701] width 89 height 24
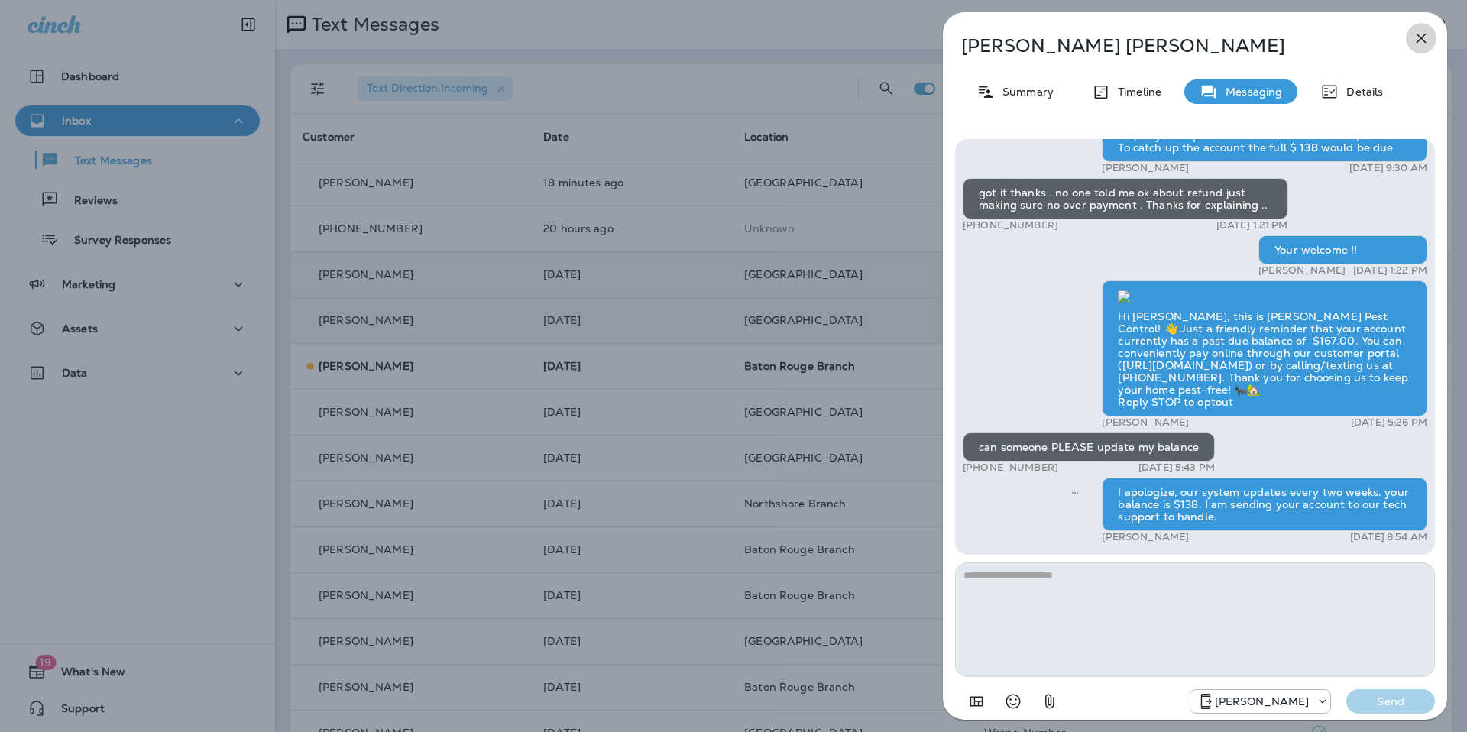
click at [1423, 35] on icon "button" at bounding box center [1421, 38] width 18 height 18
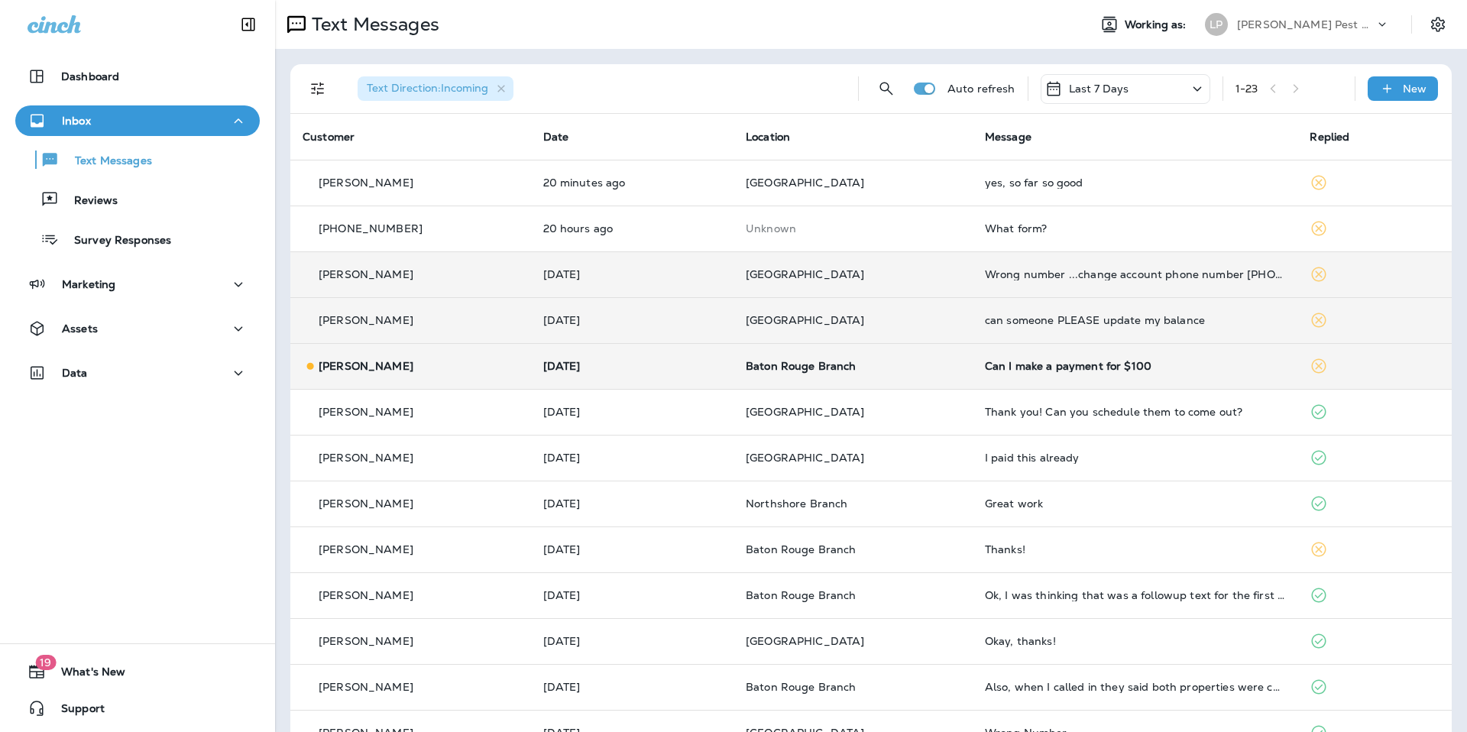
click at [934, 379] on td "Baton Rouge Branch" at bounding box center [853, 366] width 239 height 46
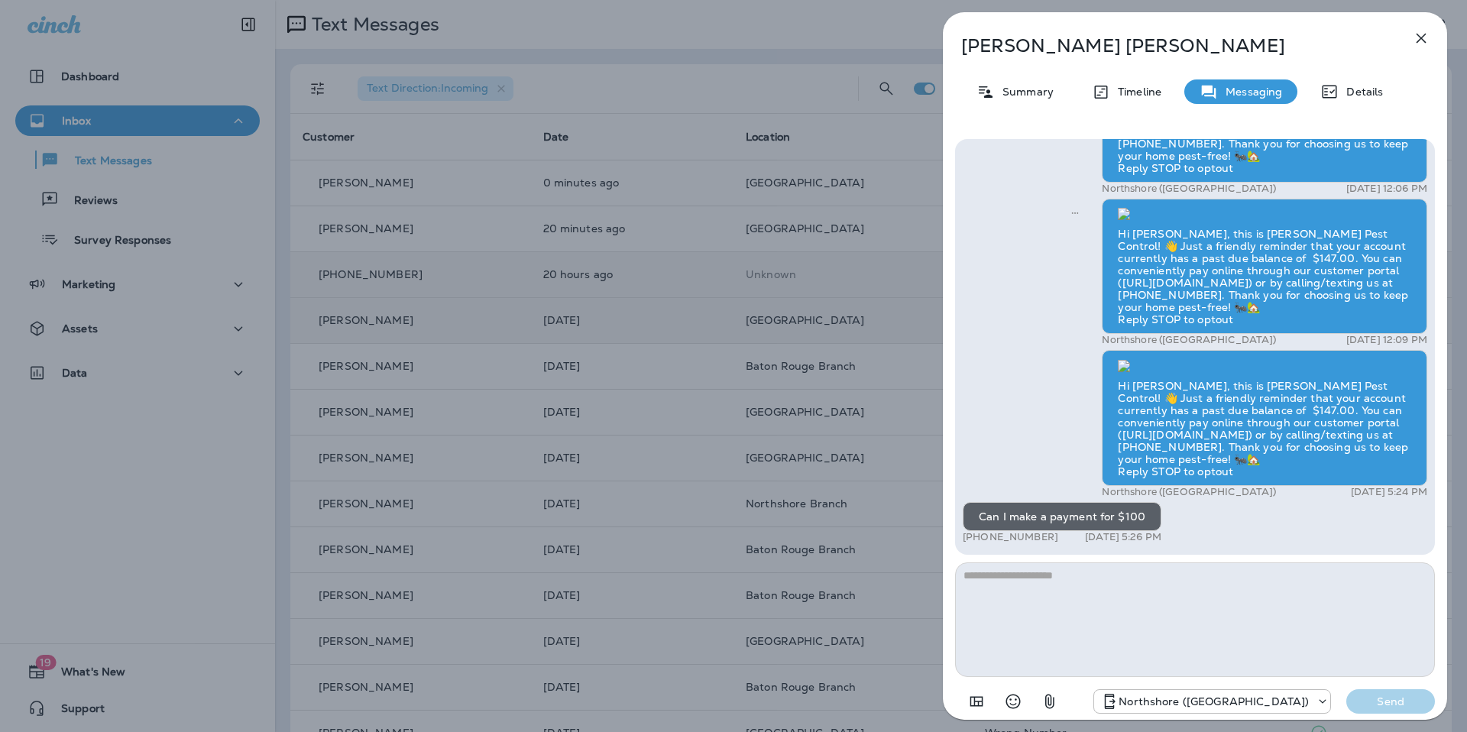
scroll to position [1, 0]
click at [1177, 599] on textarea at bounding box center [1195, 619] width 480 height 115
type textarea "**********"
click at [1399, 702] on p "Send" at bounding box center [1391, 702] width 64 height 14
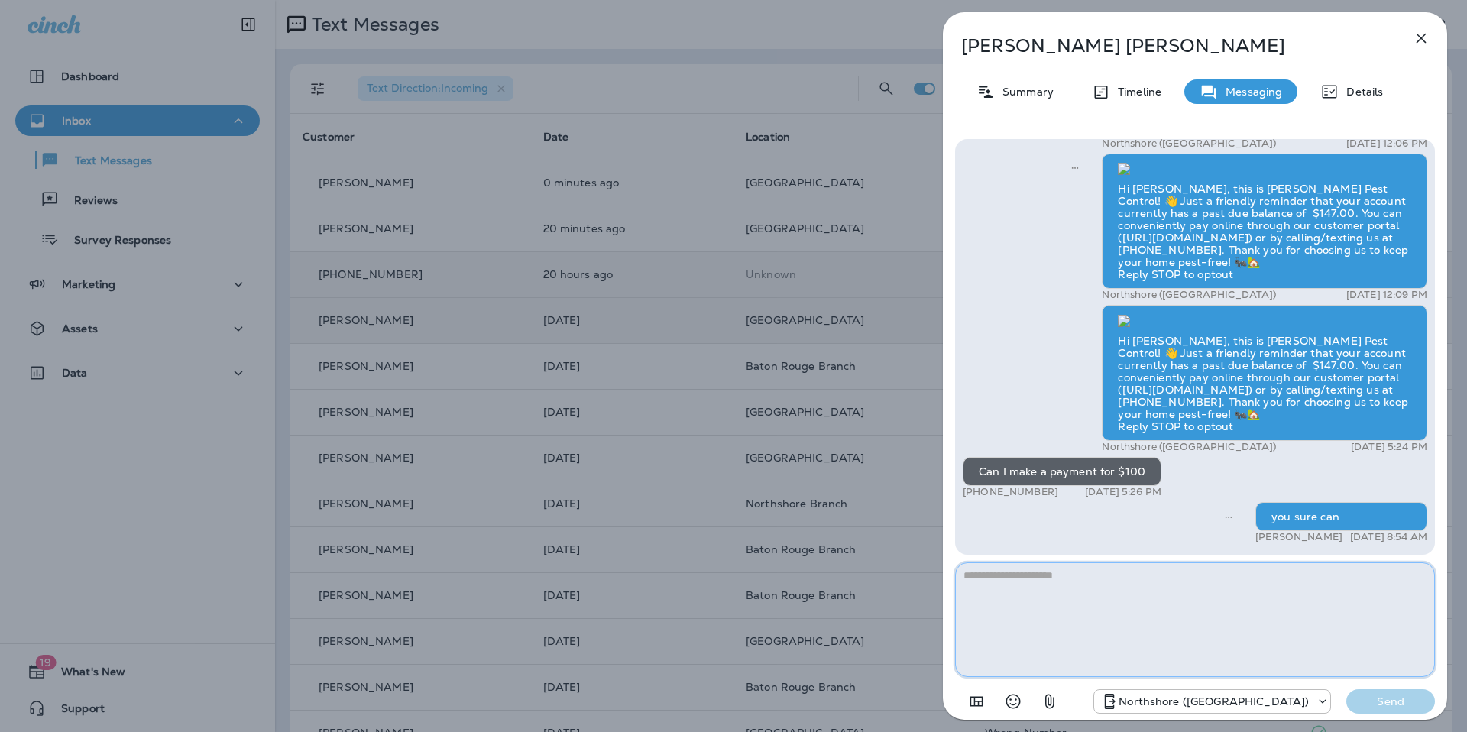
click at [1076, 580] on textarea at bounding box center [1195, 619] width 480 height 115
click at [1311, 578] on textarea "**********" at bounding box center [1195, 619] width 480 height 115
click at [1424, 585] on textarea "**********" at bounding box center [1195, 619] width 480 height 115
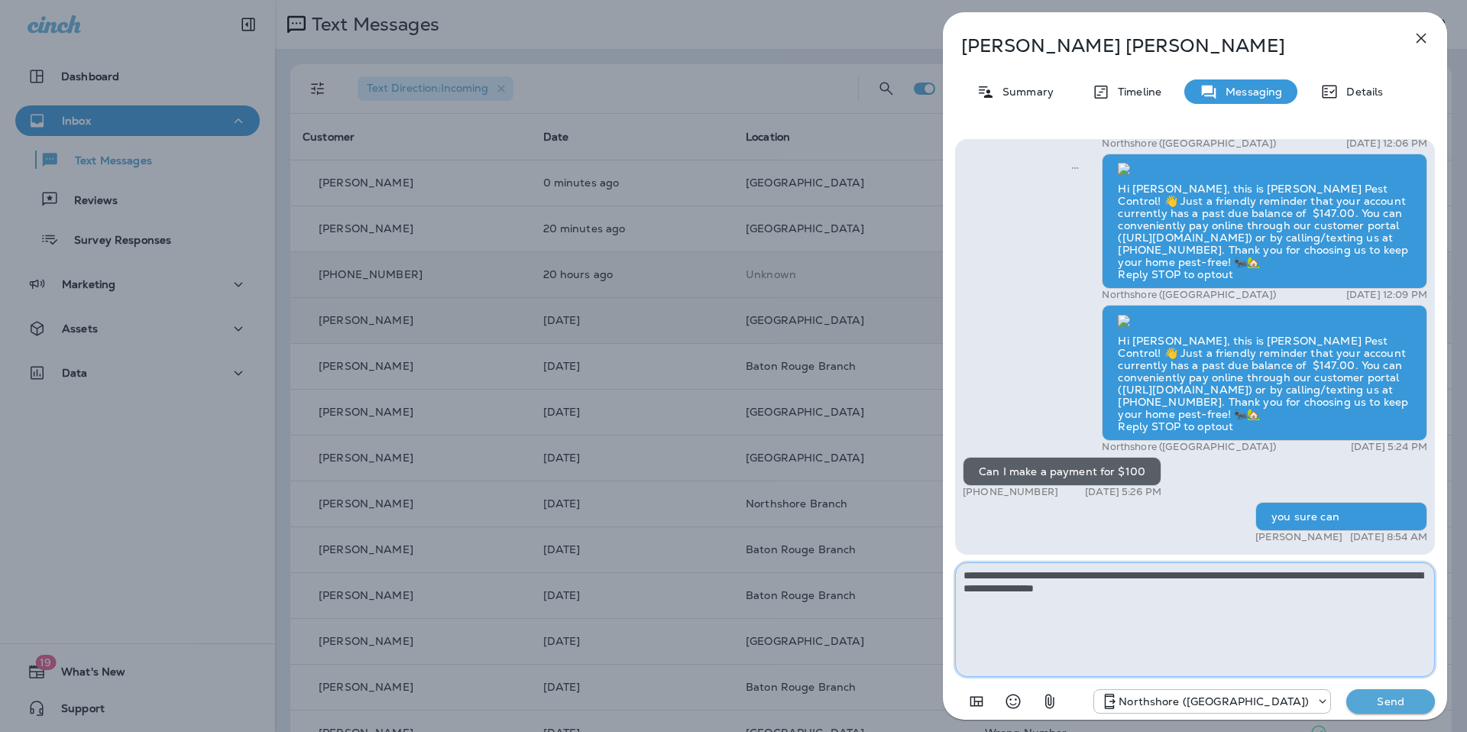
type textarea "**********"
click at [1399, 705] on p "Send" at bounding box center [1391, 702] width 64 height 14
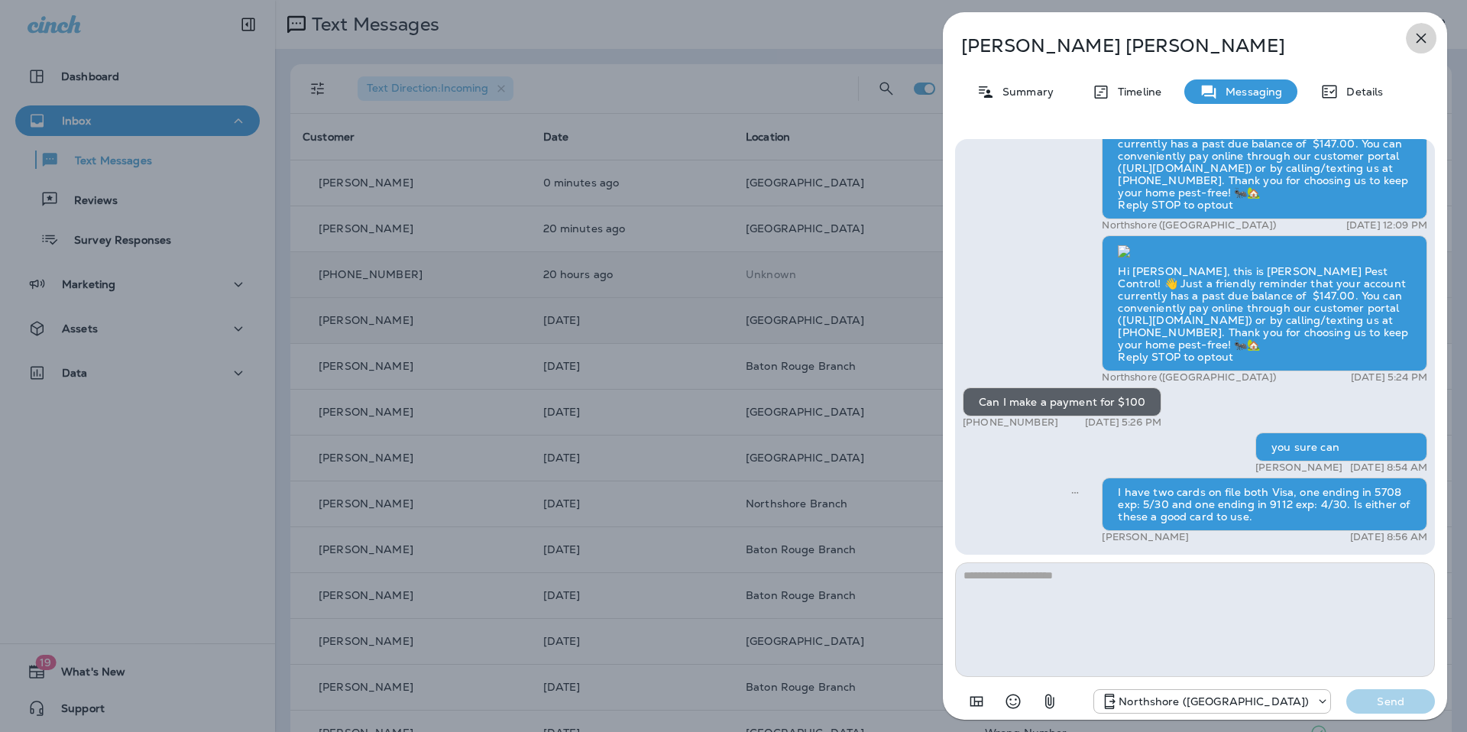
click at [1431, 36] on button "button" at bounding box center [1421, 38] width 31 height 31
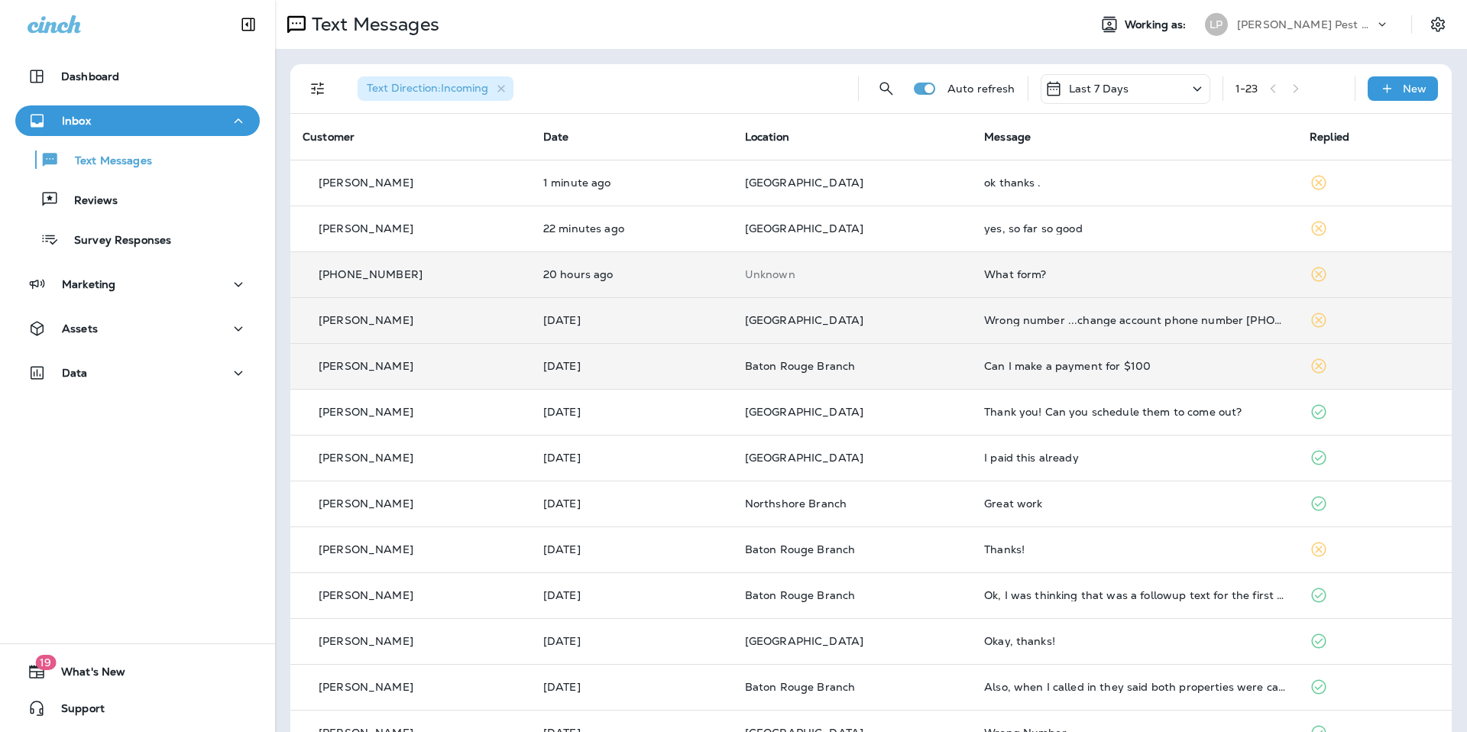
click at [1037, 373] on td "Can I make a payment for $100" at bounding box center [1135, 366] width 326 height 46
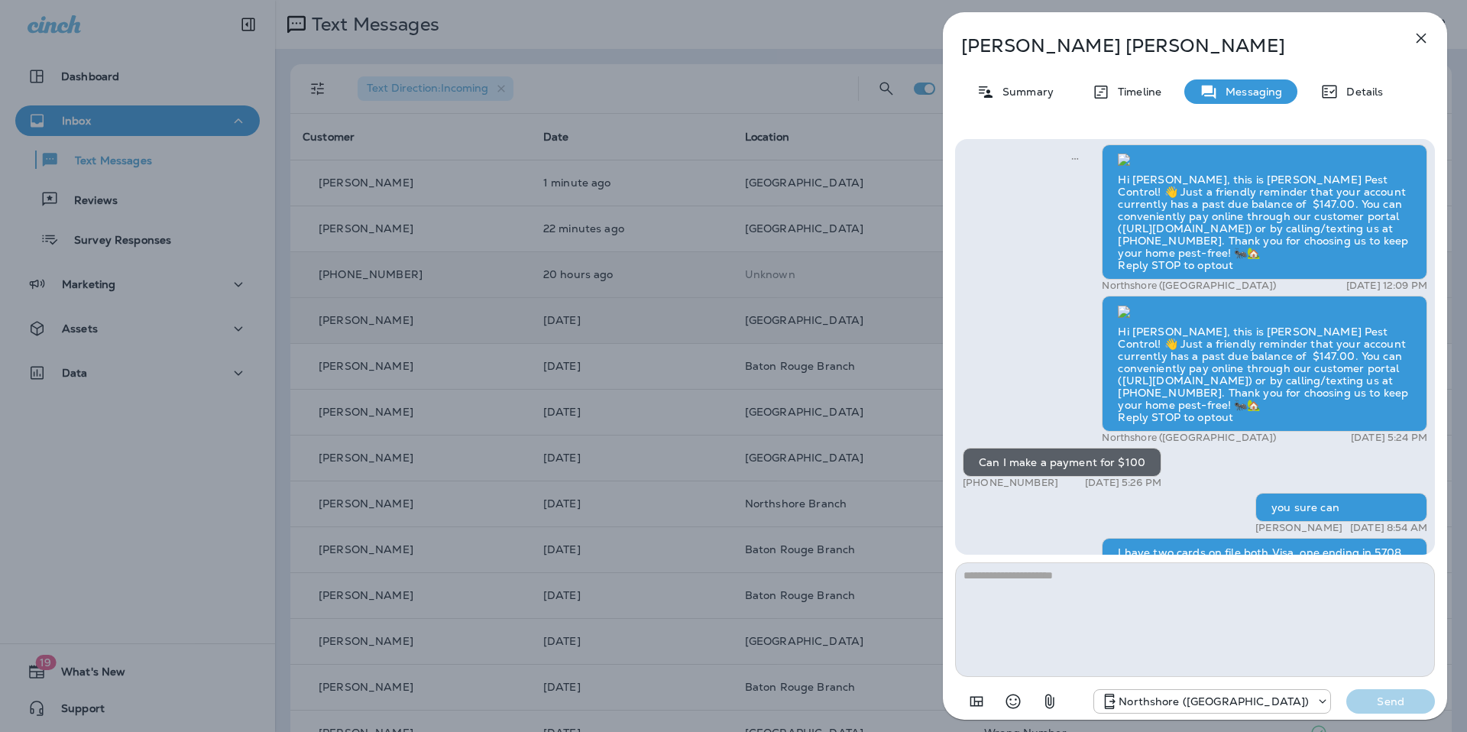
scroll to position [1, 0]
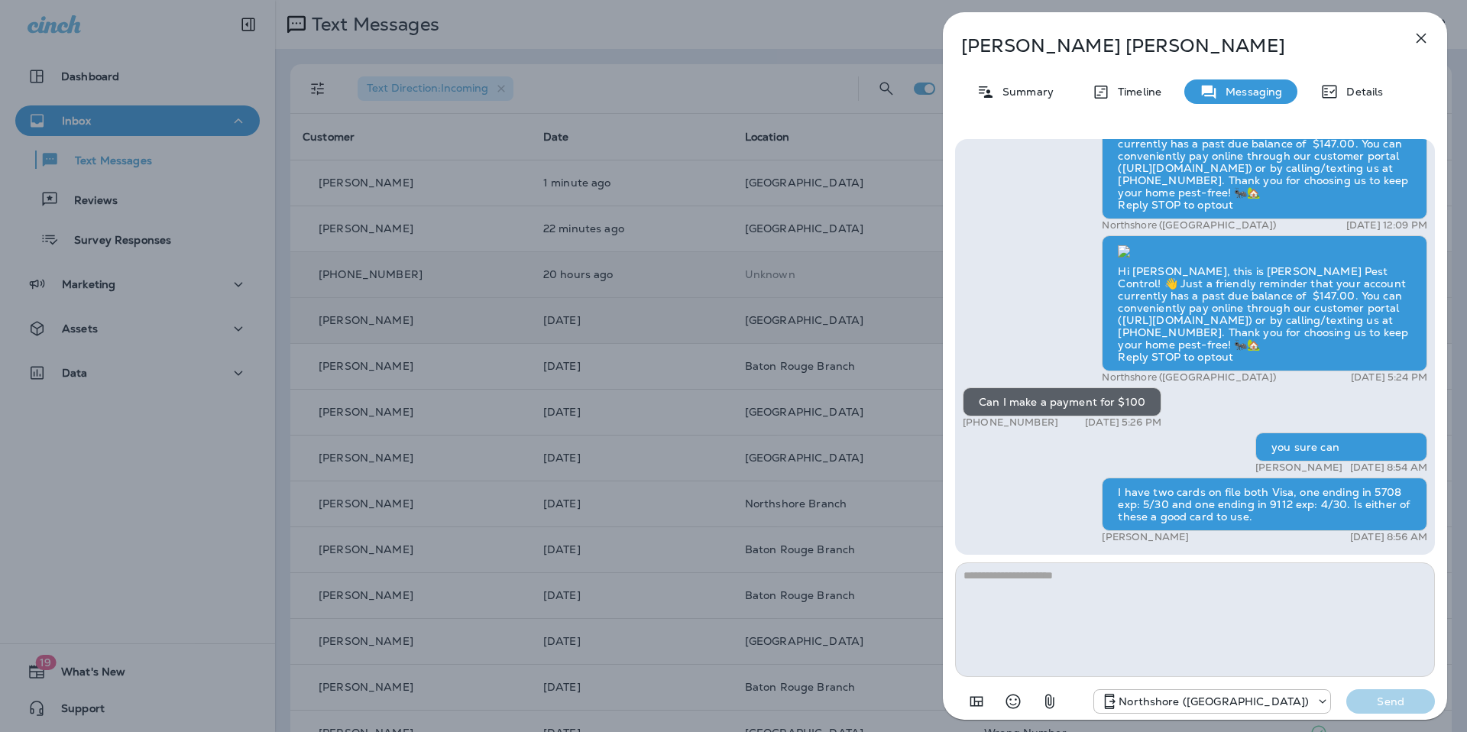
click at [779, 310] on div "Benjamin Morgan Summary Timeline Messaging Details Thank you for trusting LaJau…" at bounding box center [733, 366] width 1467 height 732
